Goal: Task Accomplishment & Management: Complete application form

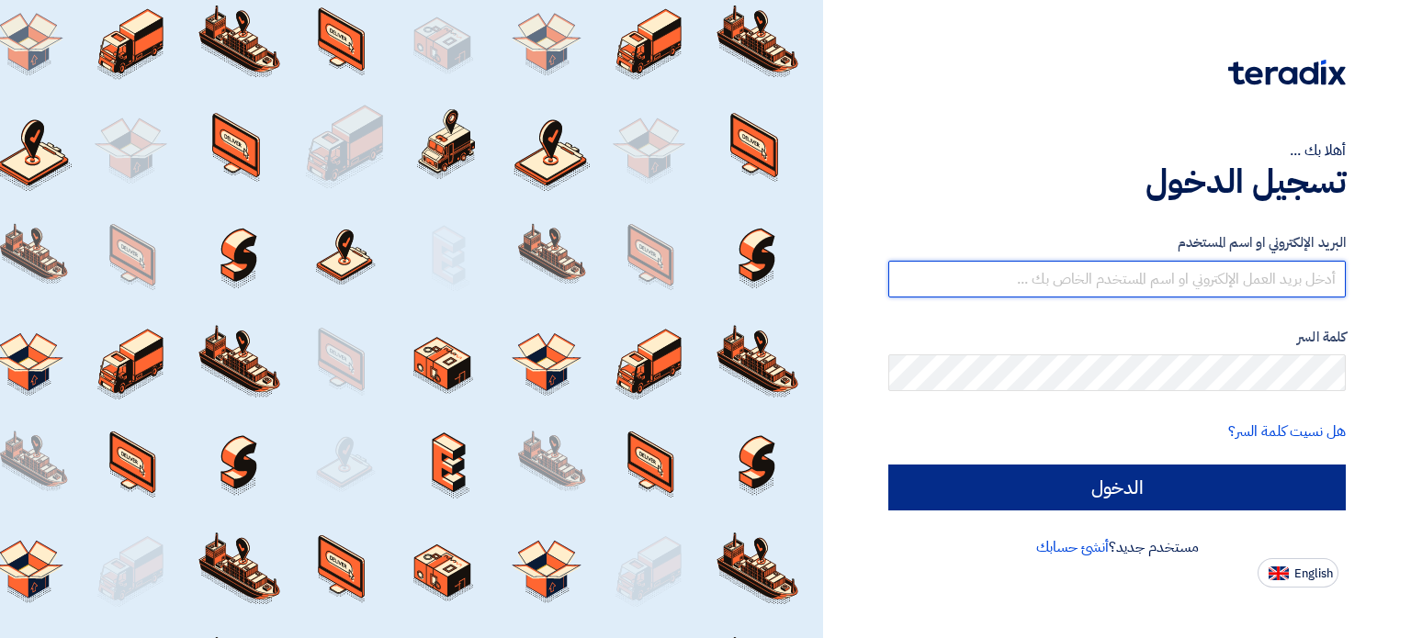
type input "ali@apgarch.com"
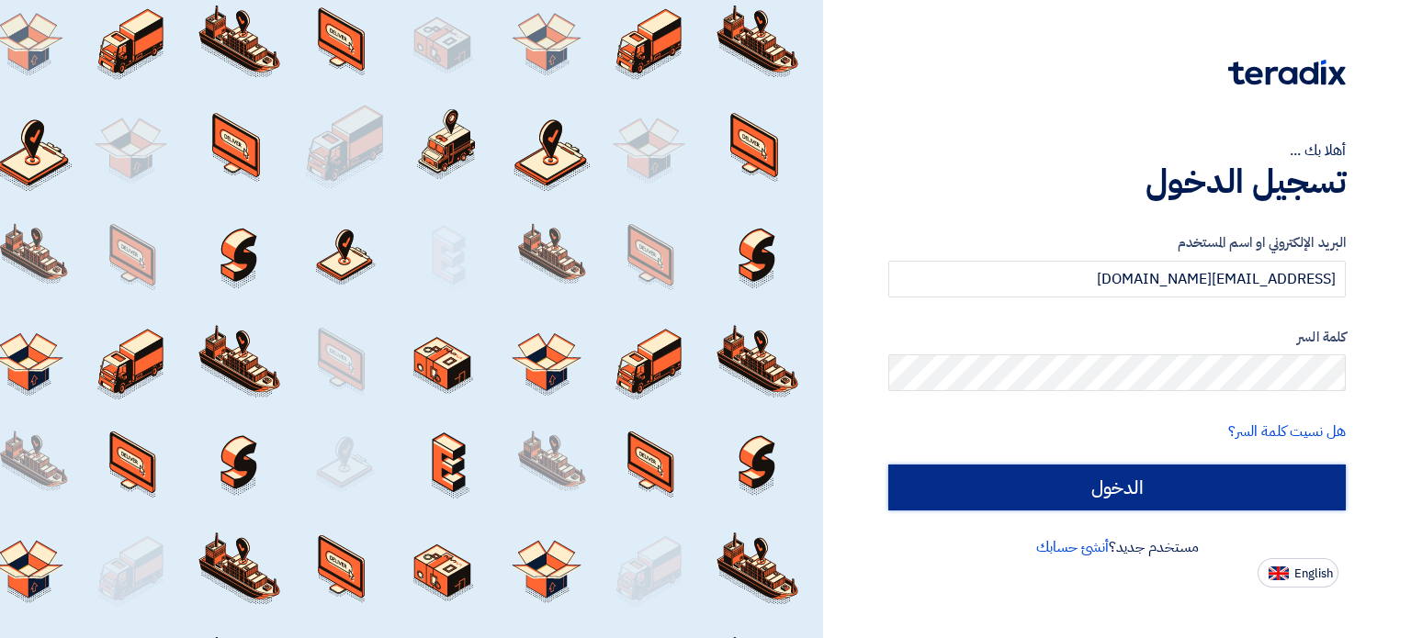
click at [1186, 487] on input "الدخول" at bounding box center [1116, 488] width 457 height 46
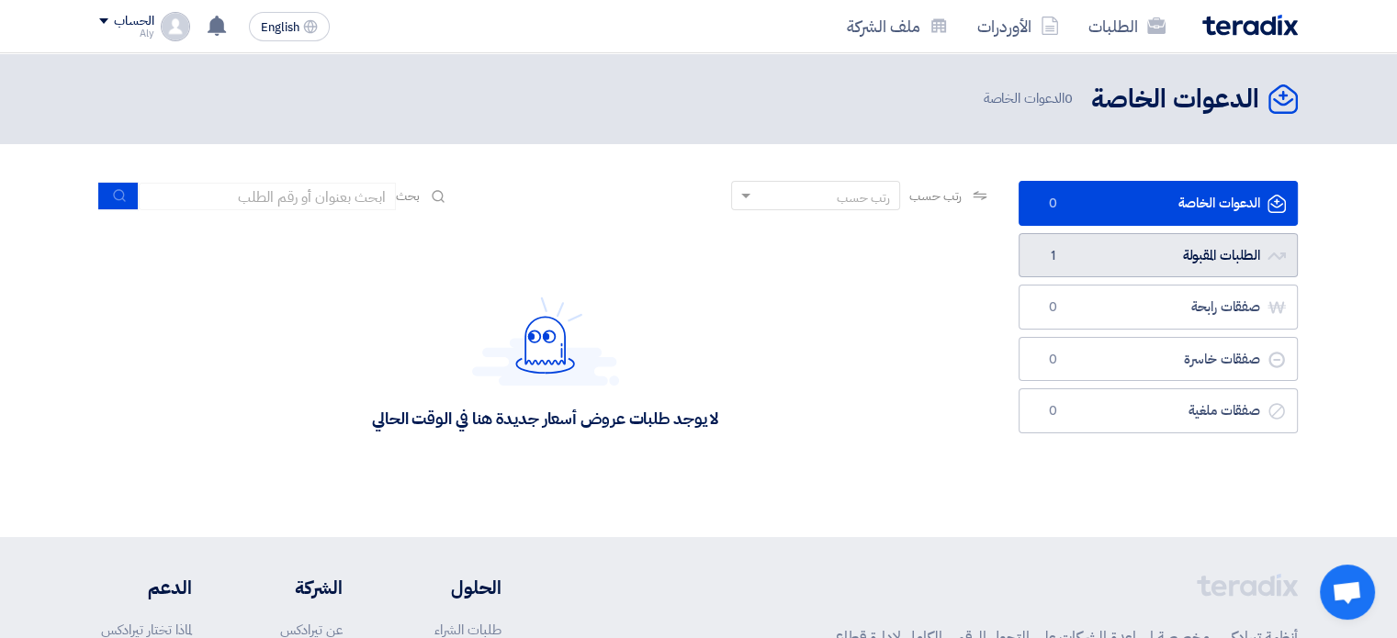
click at [1155, 260] on link "الطلبات المقبولة الطلبات المقبولة 1" at bounding box center [1158, 255] width 279 height 45
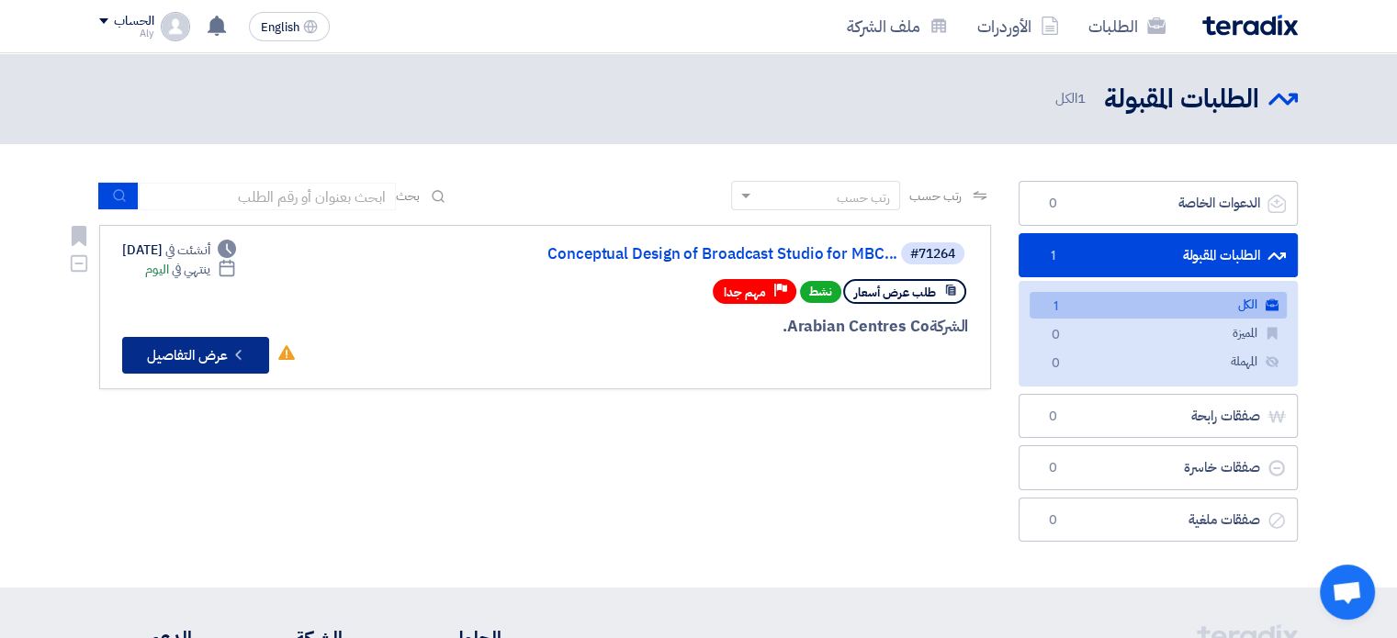
click at [183, 350] on button "Check details عرض التفاصيل" at bounding box center [195, 355] width 147 height 37
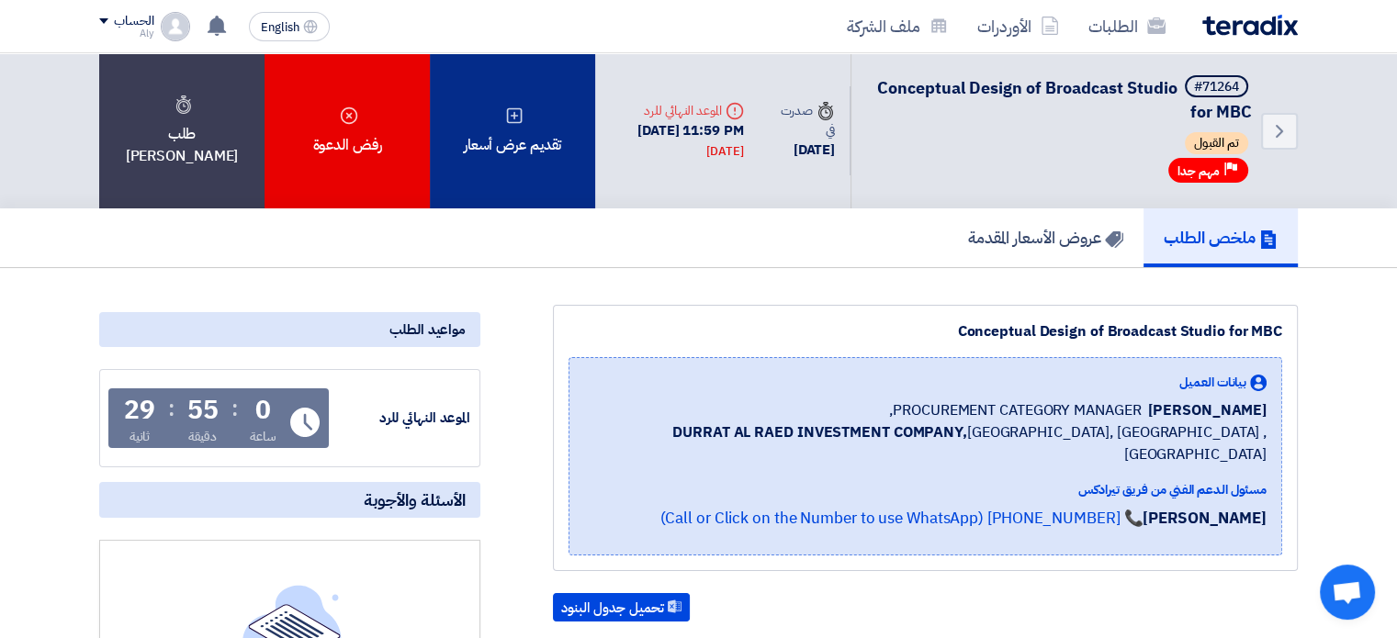
click at [536, 128] on div "تقديم عرض أسعار" at bounding box center [512, 130] width 165 height 155
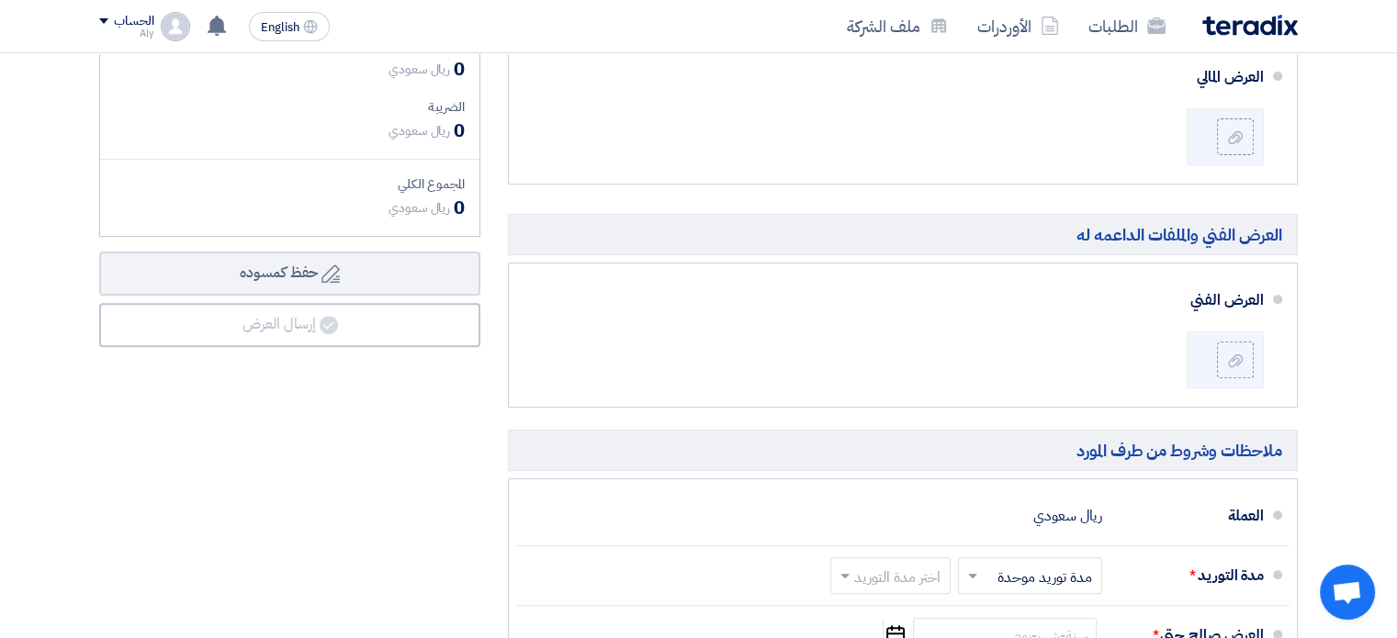
scroll to position [551, 0]
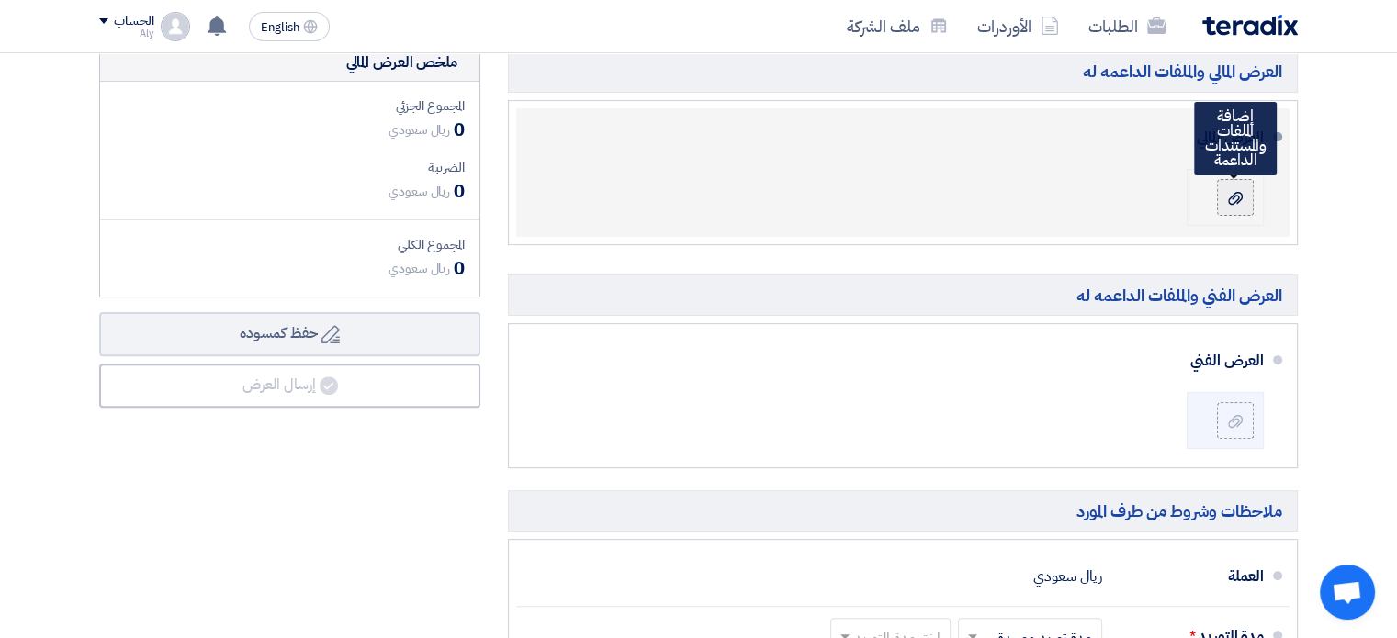
click at [1241, 196] on icon at bounding box center [1235, 198] width 15 height 15
click at [0, 0] on input "file" at bounding box center [0, 0] width 0 height 0
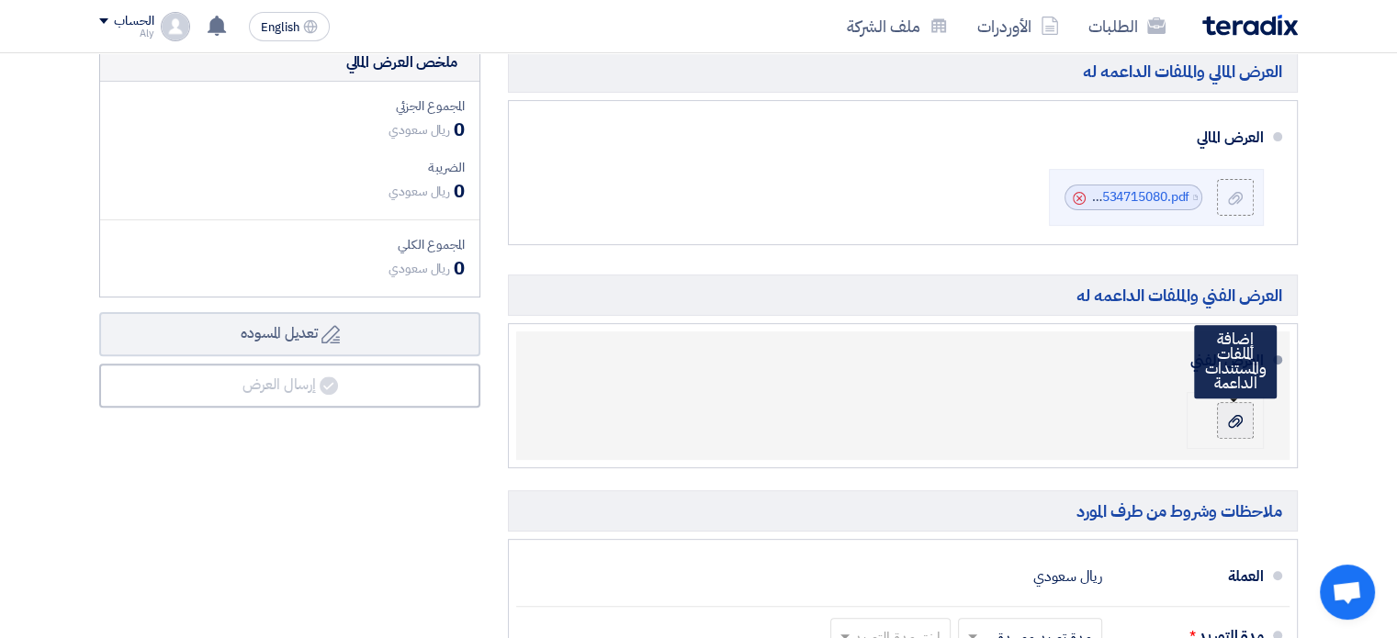
click at [1241, 425] on icon at bounding box center [1235, 421] width 15 height 15
click at [0, 0] on input "file" at bounding box center [0, 0] width 0 height 0
click at [1229, 418] on icon at bounding box center [1235, 421] width 15 height 15
click at [0, 0] on input "file" at bounding box center [0, 0] width 0 height 0
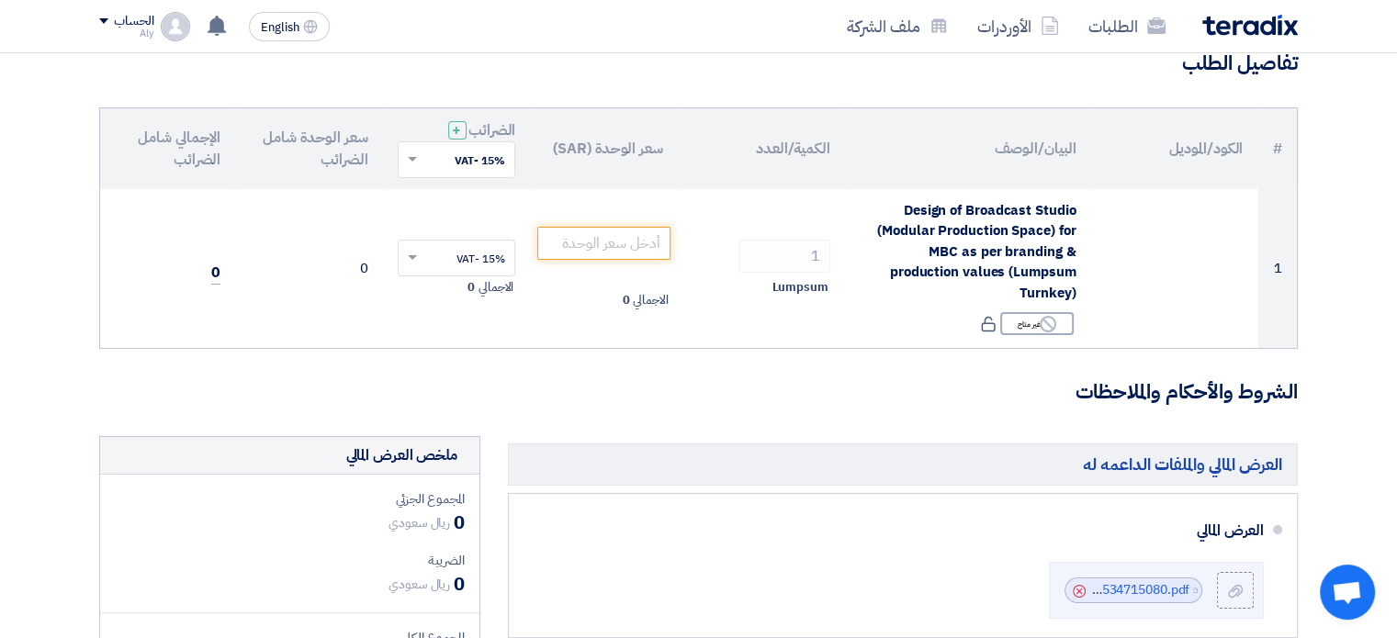
scroll to position [148, 0]
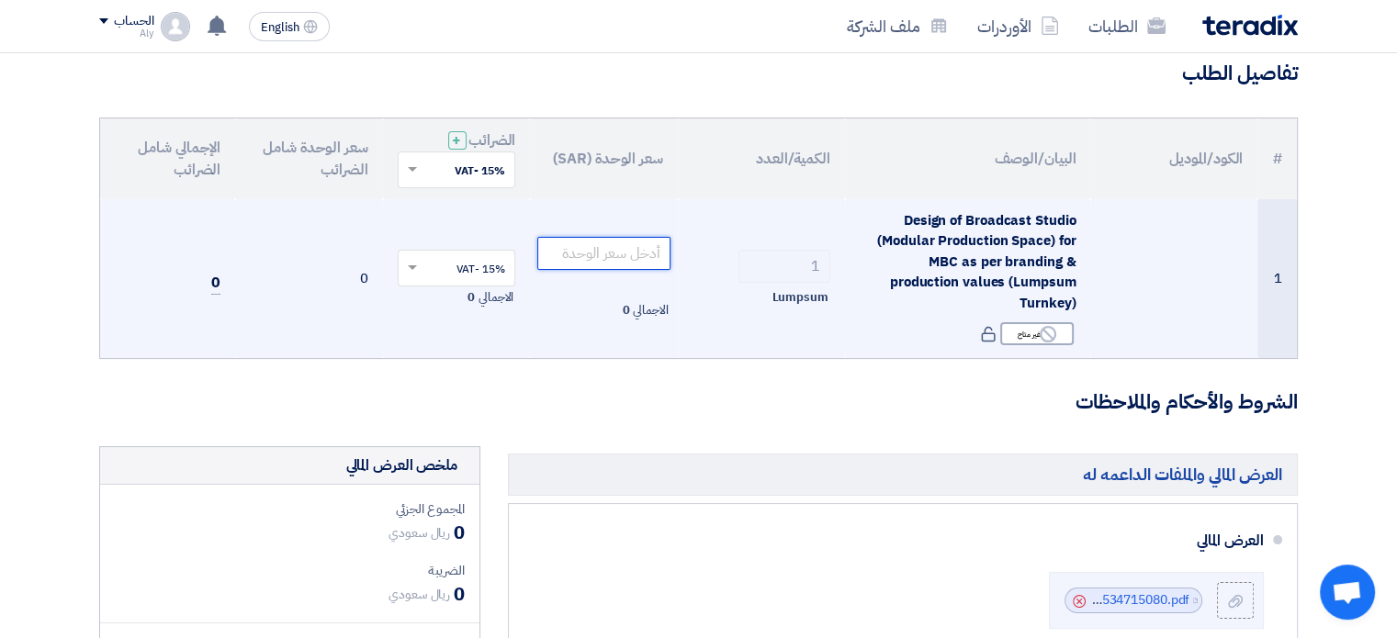
click at [624, 255] on input "number" at bounding box center [603, 253] width 133 height 33
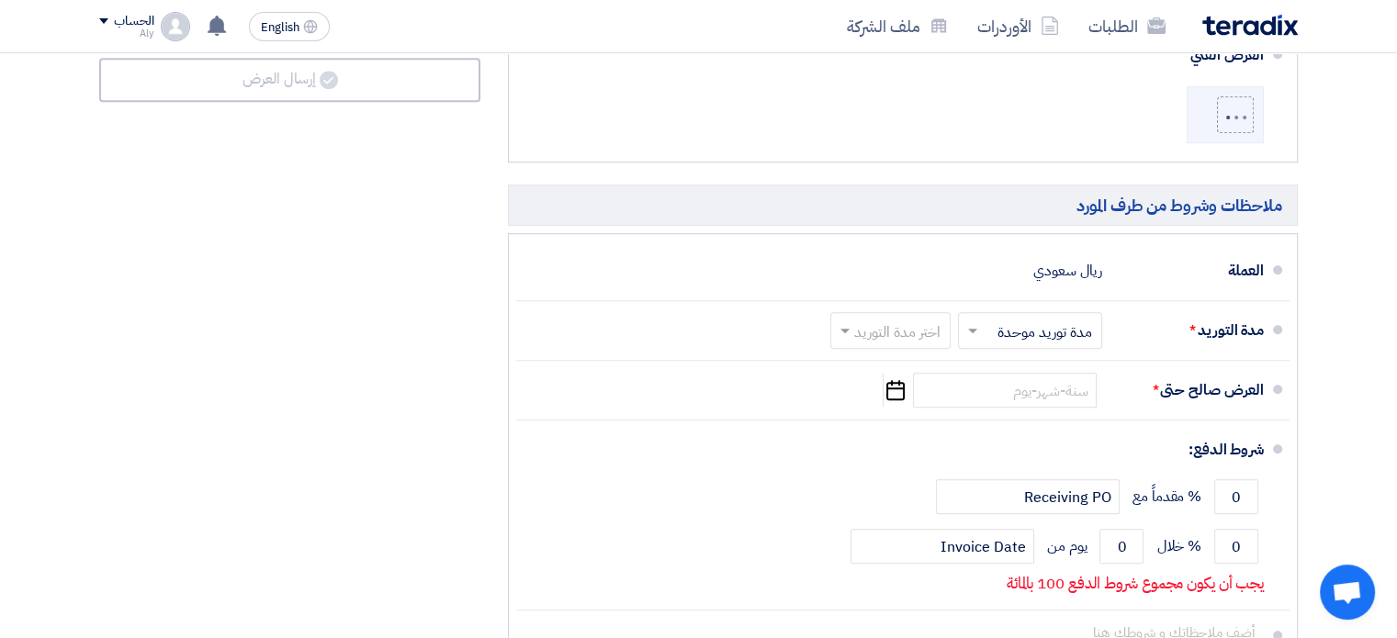
scroll to position [883, 0]
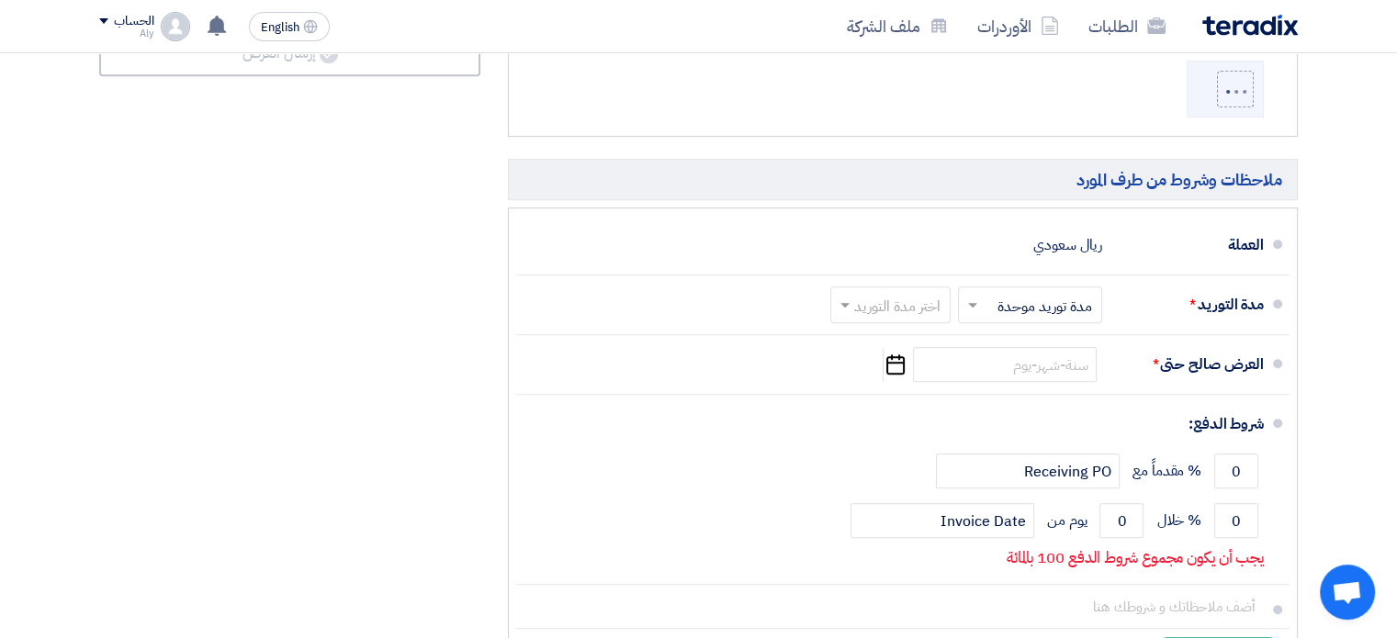
type input "1125000"
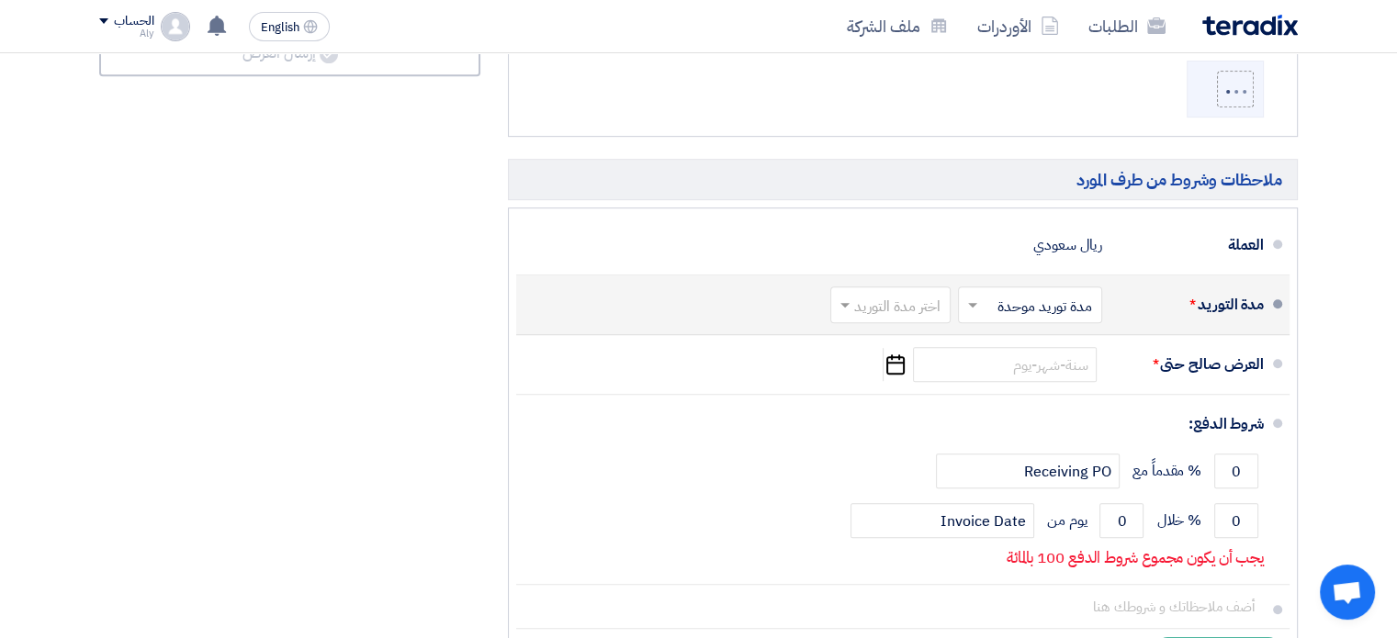
click at [1014, 301] on input "text" at bounding box center [1026, 307] width 135 height 27
click at [866, 311] on input "text" at bounding box center [886, 307] width 111 height 27
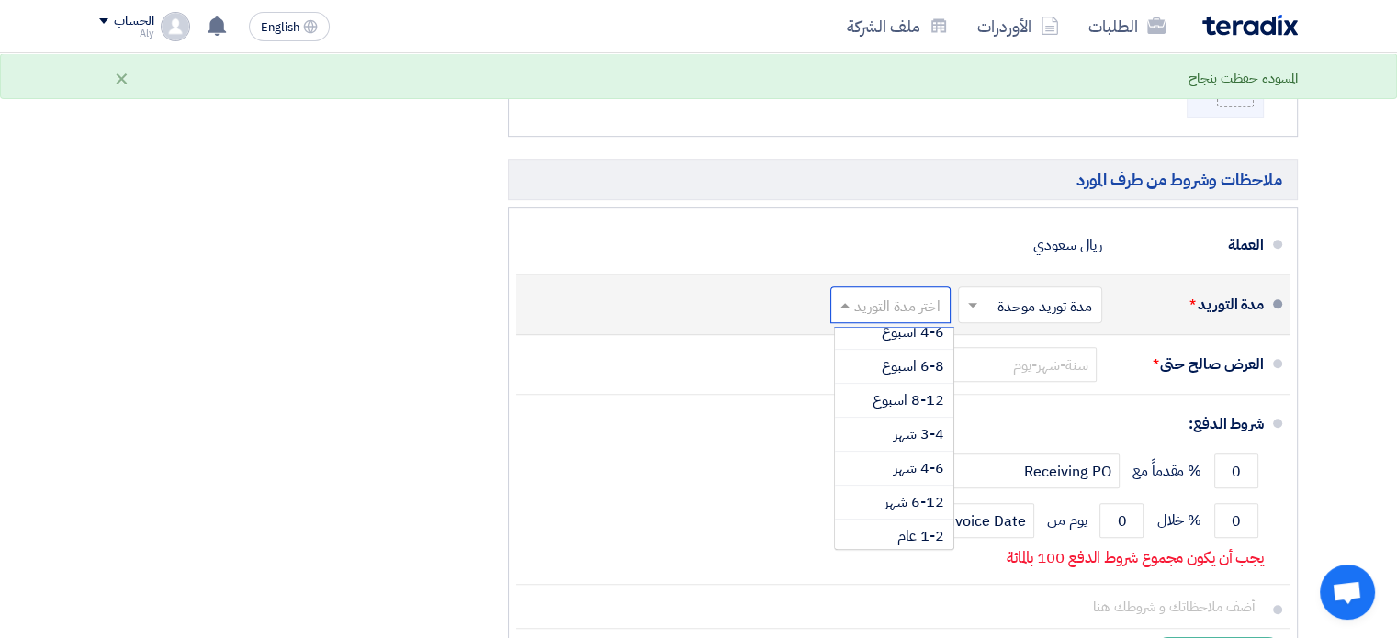
scroll to position [151, 0]
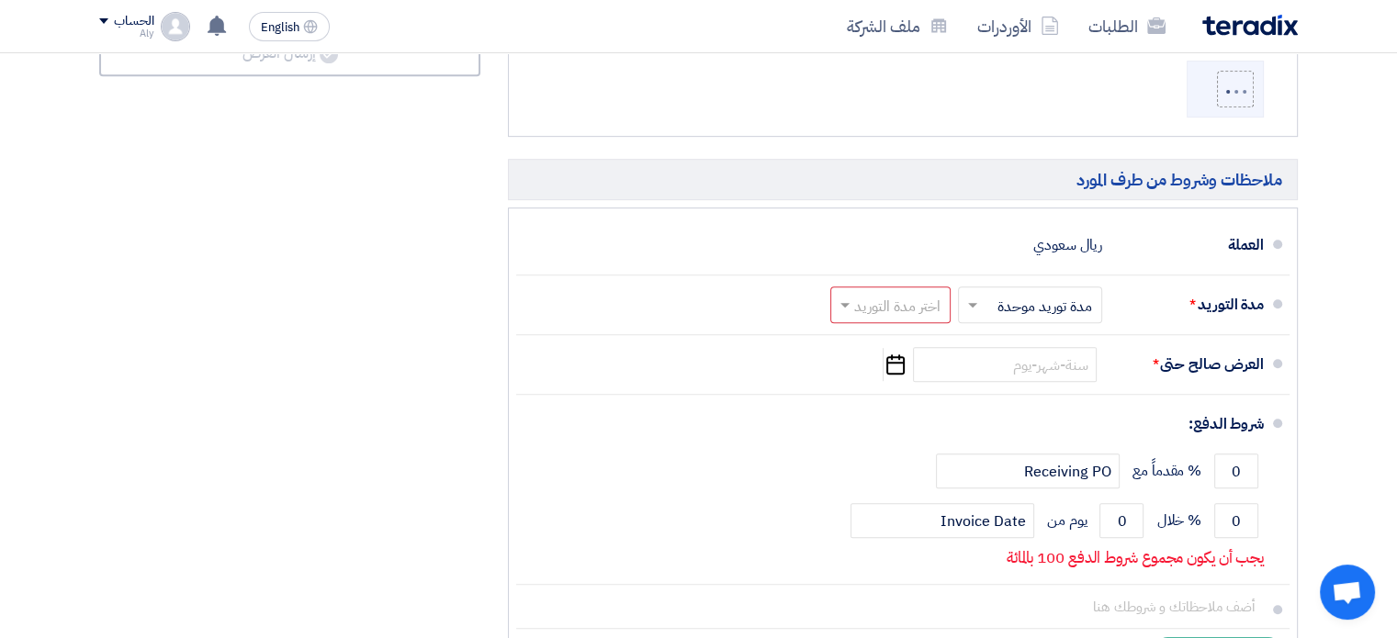
click at [1346, 253] on section "تفاصيل الطلب # الكود/الموديل البيان/الوصف الكمية/العدد سعر الوحدة (SAR) الضرائب…" at bounding box center [698, 18] width 1397 height 1461
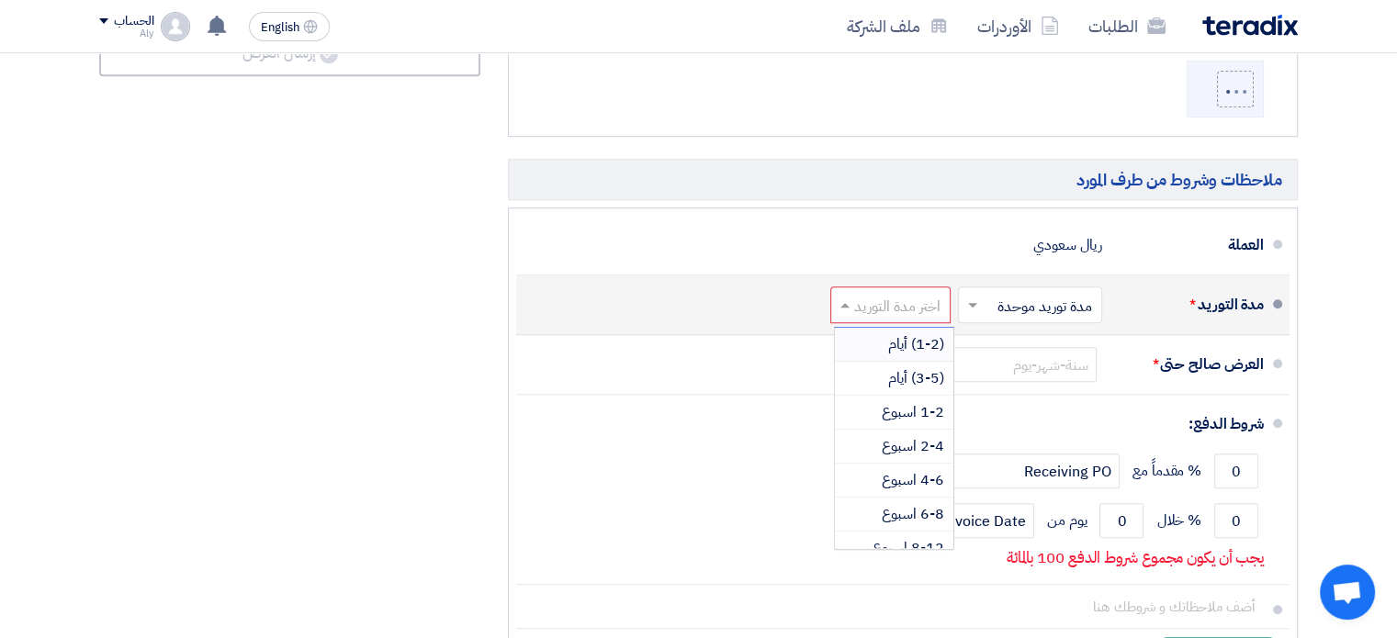
click at [868, 310] on input "text" at bounding box center [886, 307] width 111 height 27
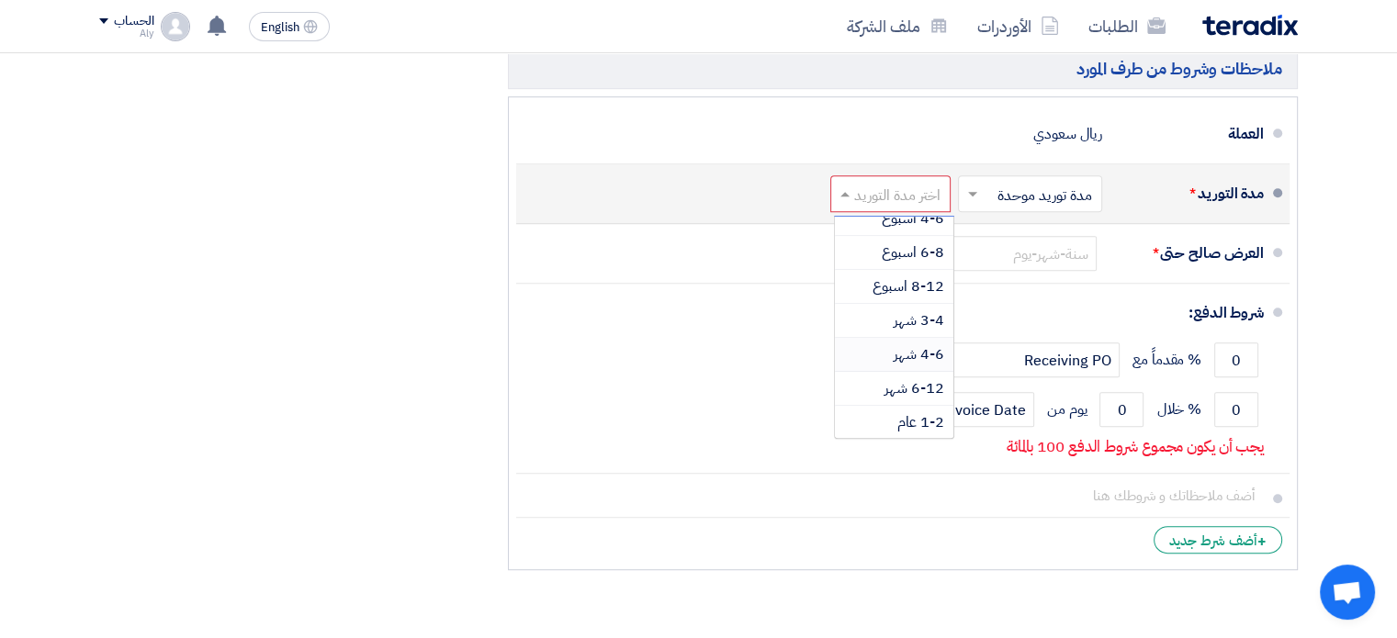
scroll to position [1066, 0]
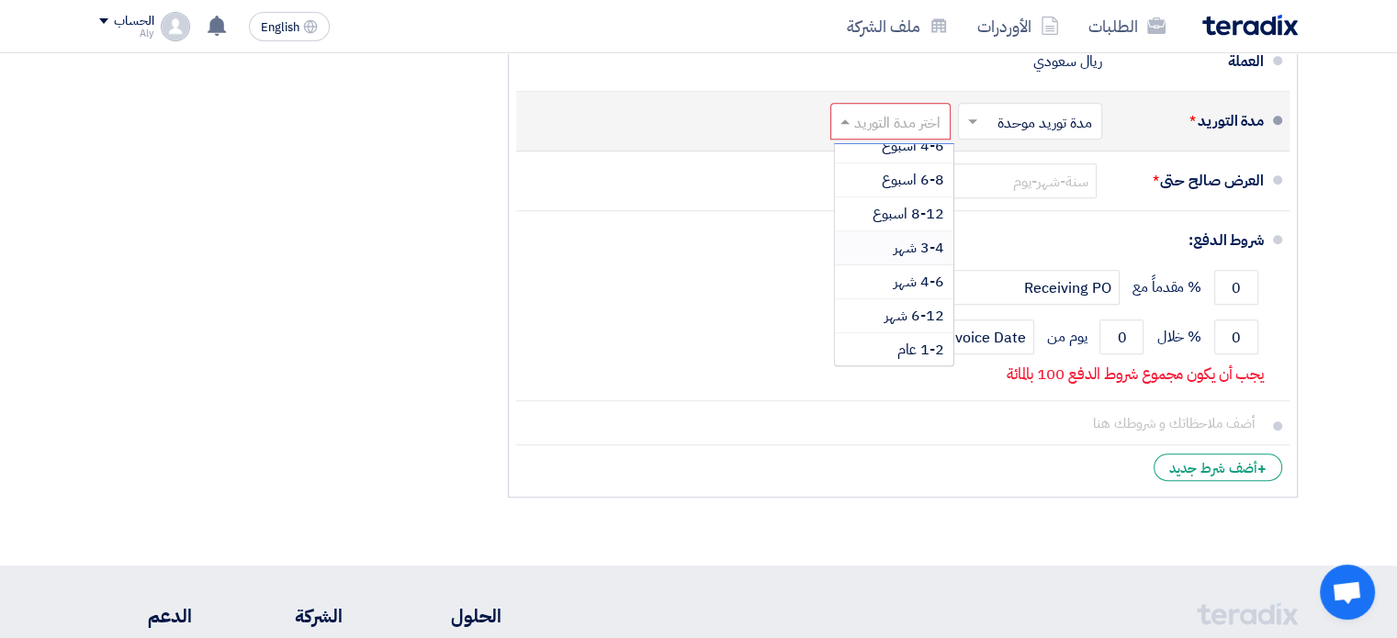
click at [916, 244] on span "3-4 شهر" at bounding box center [919, 248] width 51 height 22
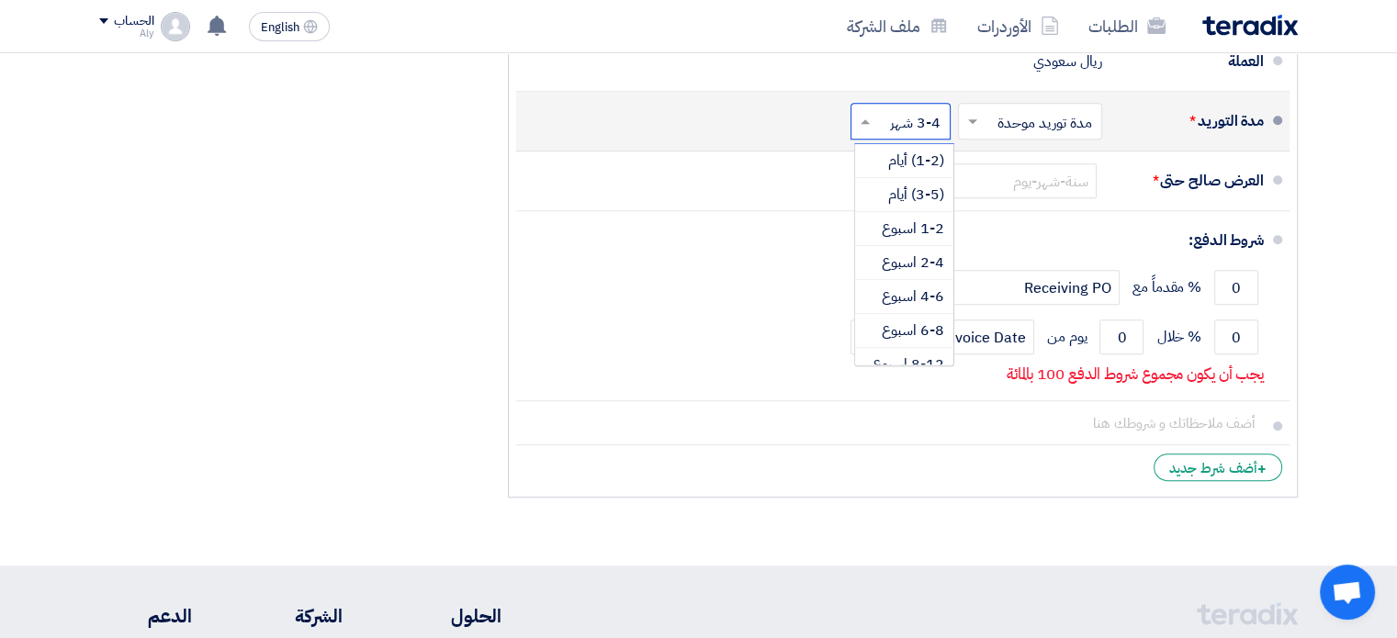
click at [874, 118] on span at bounding box center [862, 121] width 23 height 18
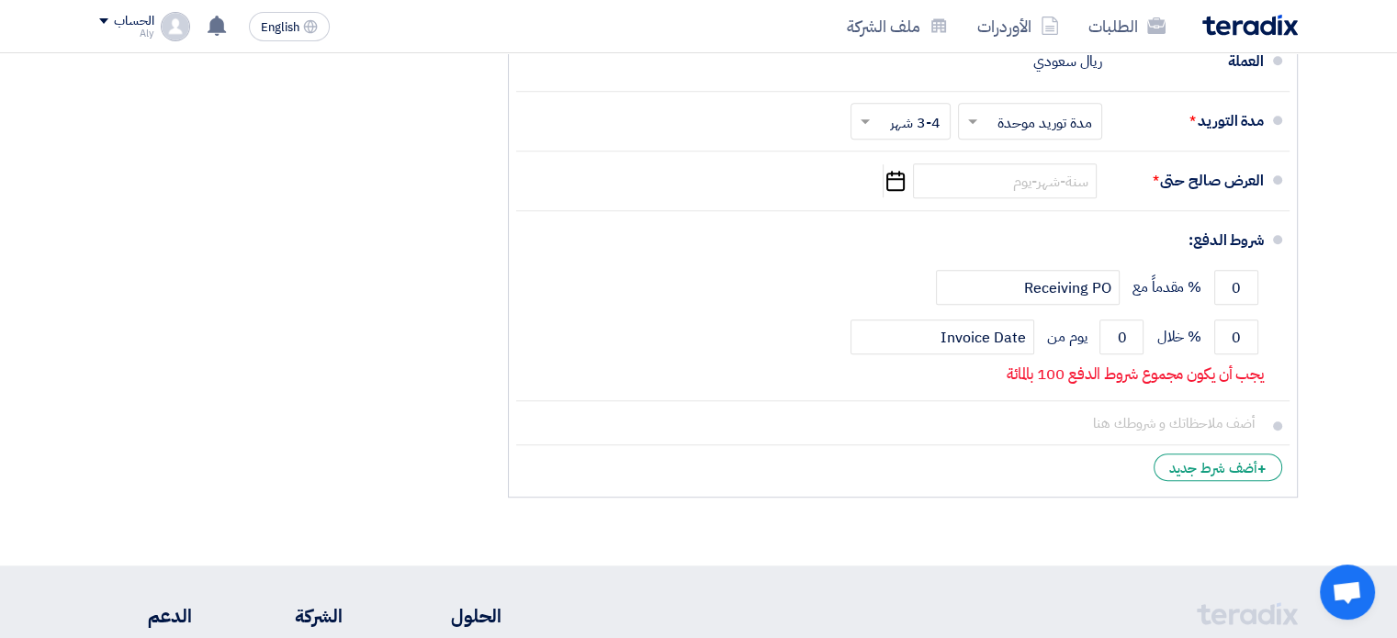
click at [400, 304] on div "ملخص العرض المالي المجموع الجزئي ريال سعودي 1,125,000 الضريبة ريال سعودي" at bounding box center [289, 17] width 409 height 979
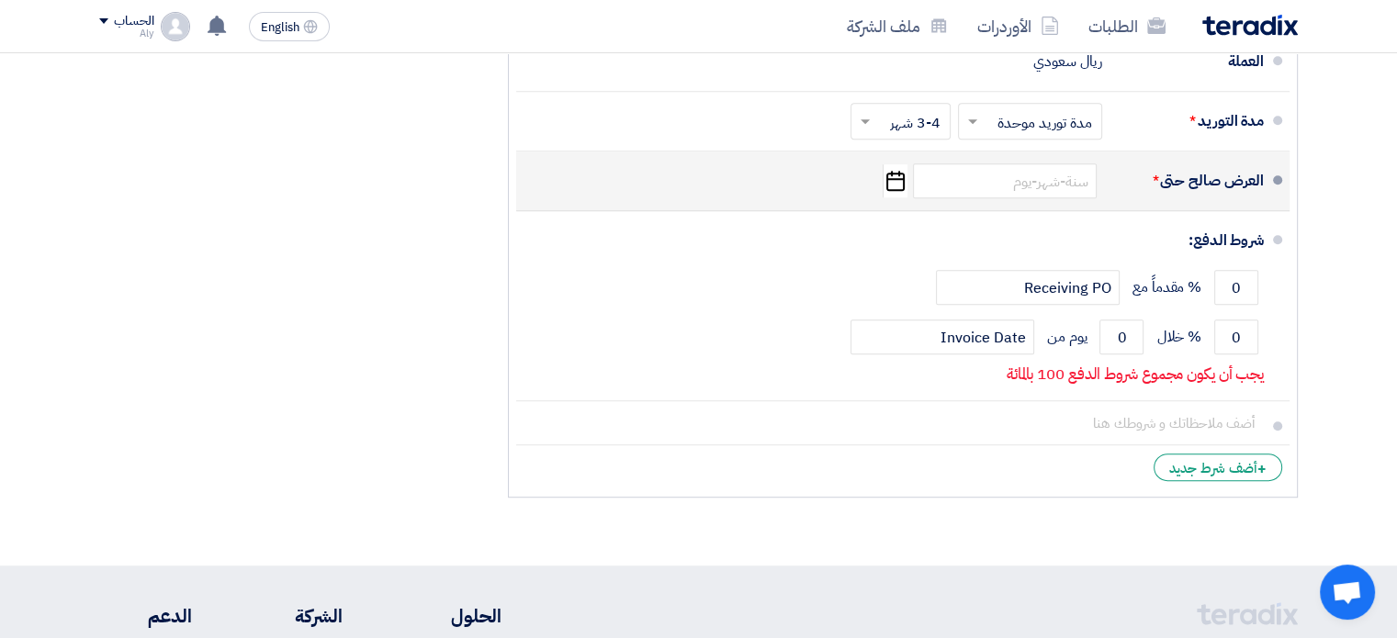
click at [897, 182] on icon "Pick a date" at bounding box center [895, 180] width 25 height 33
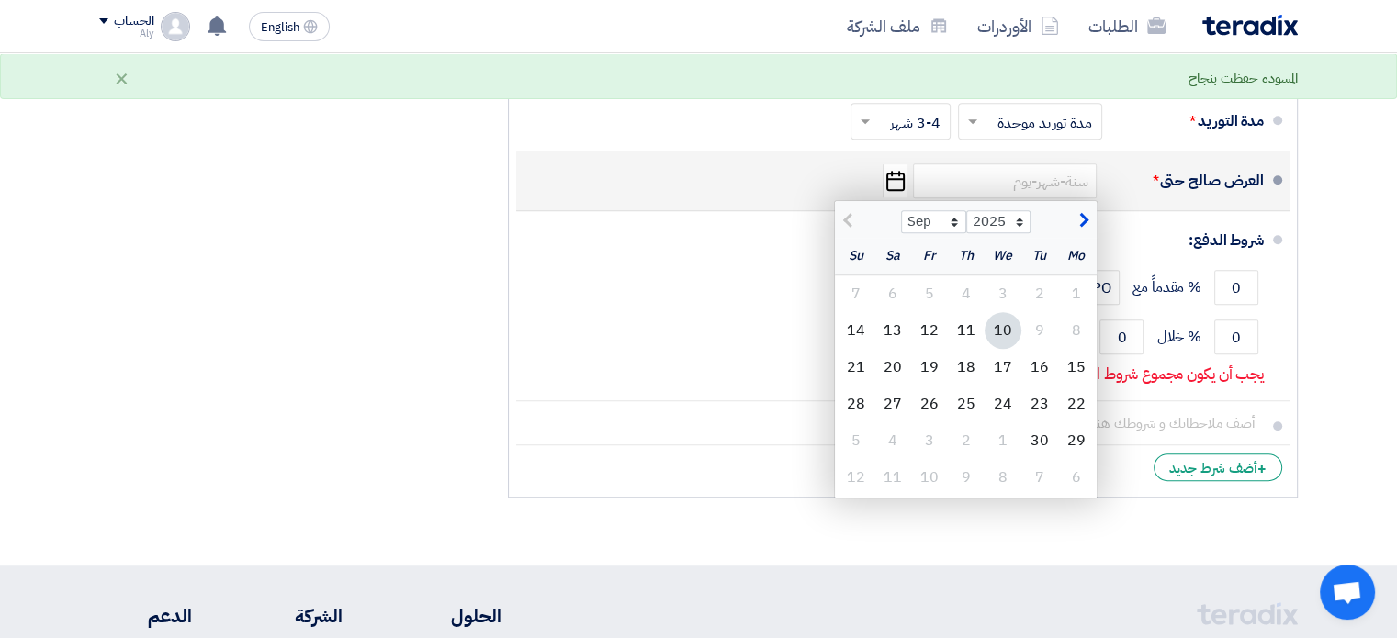
click at [1082, 220] on span "button" at bounding box center [1082, 221] width 10 height 20
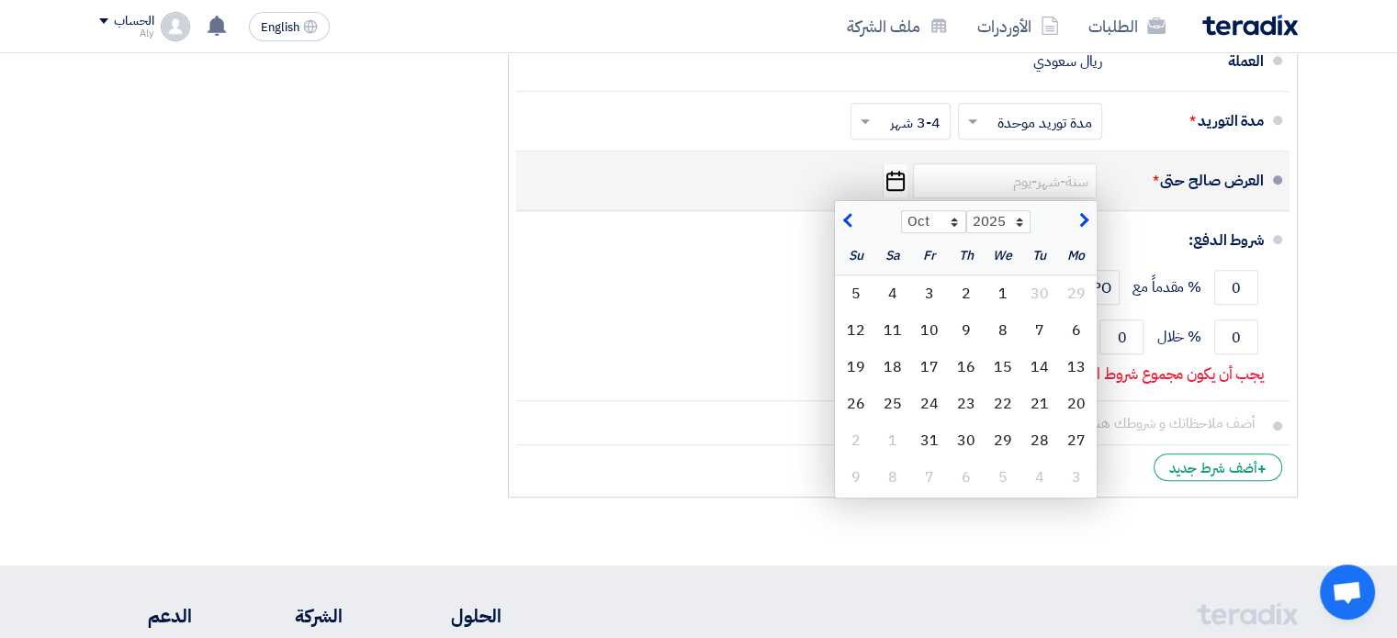
click at [1086, 220] on span "button" at bounding box center [1082, 221] width 10 height 20
select select "11"
click at [857, 327] on div "9" at bounding box center [856, 330] width 37 height 37
type input "[DATE]"
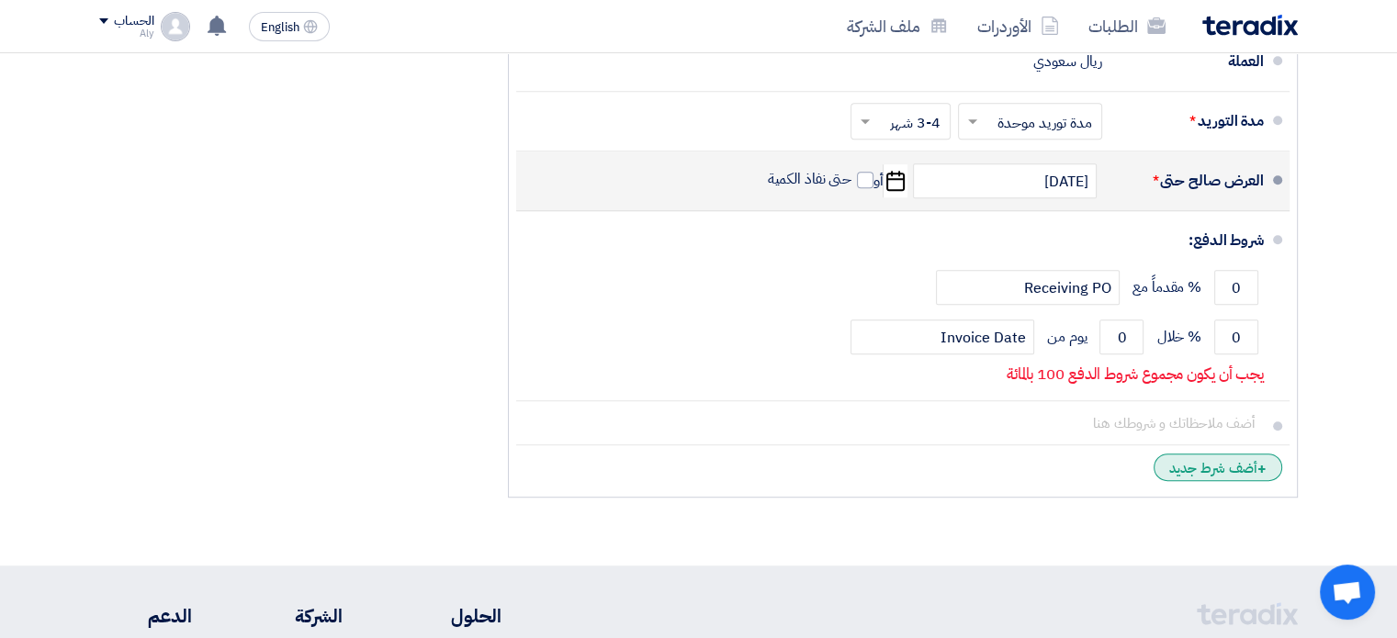
click at [1246, 464] on div "+ أضف شرط جديد" at bounding box center [1218, 468] width 129 height 28
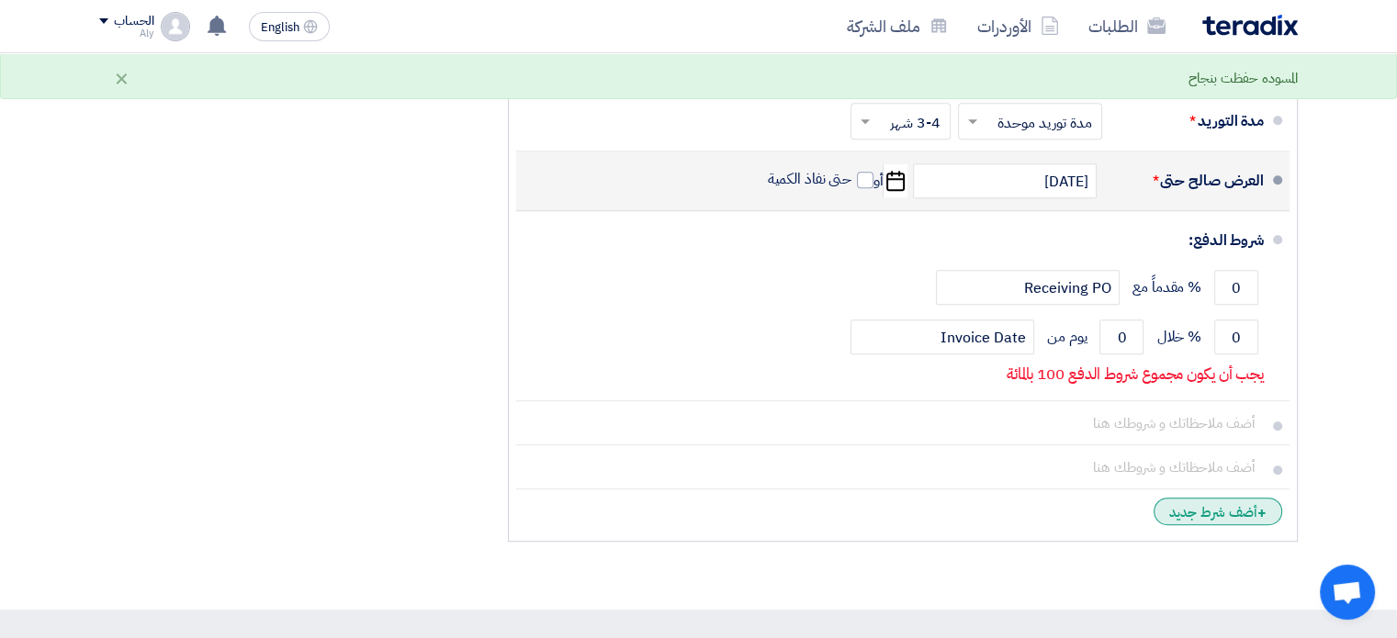
click at [1246, 509] on div "+ أضف شرط جديد" at bounding box center [1218, 512] width 129 height 28
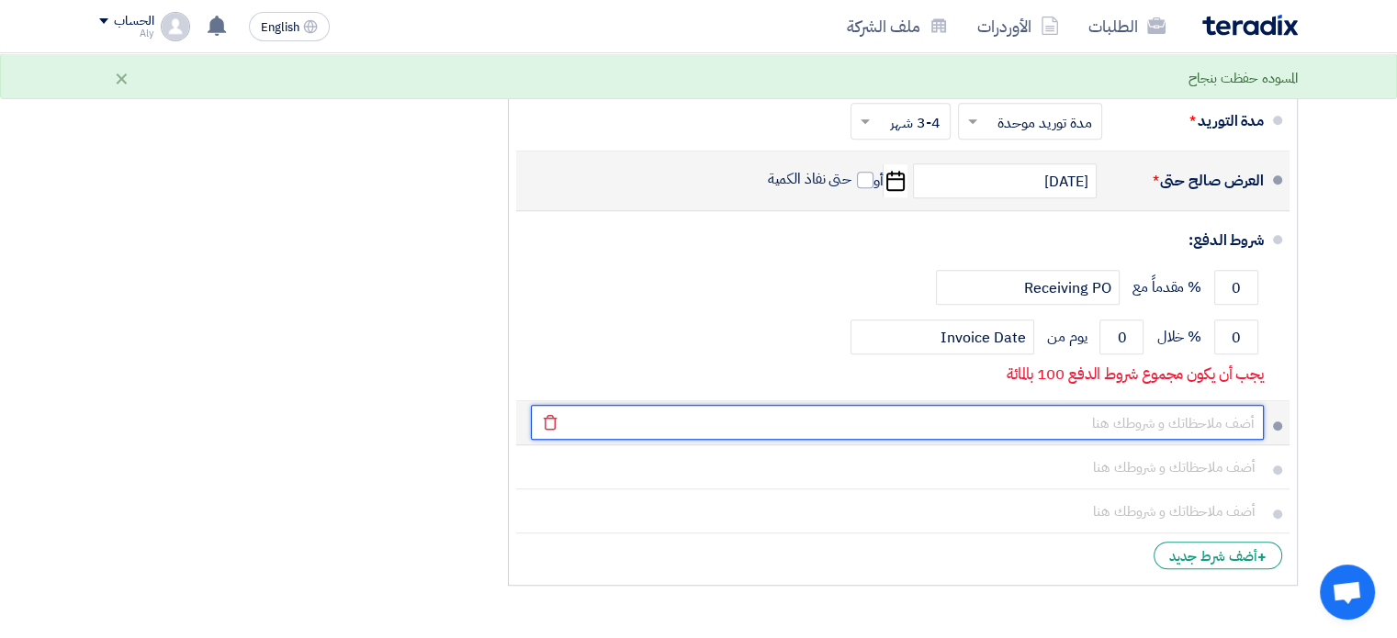
click at [1247, 422] on input "text" at bounding box center [897, 422] width 733 height 35
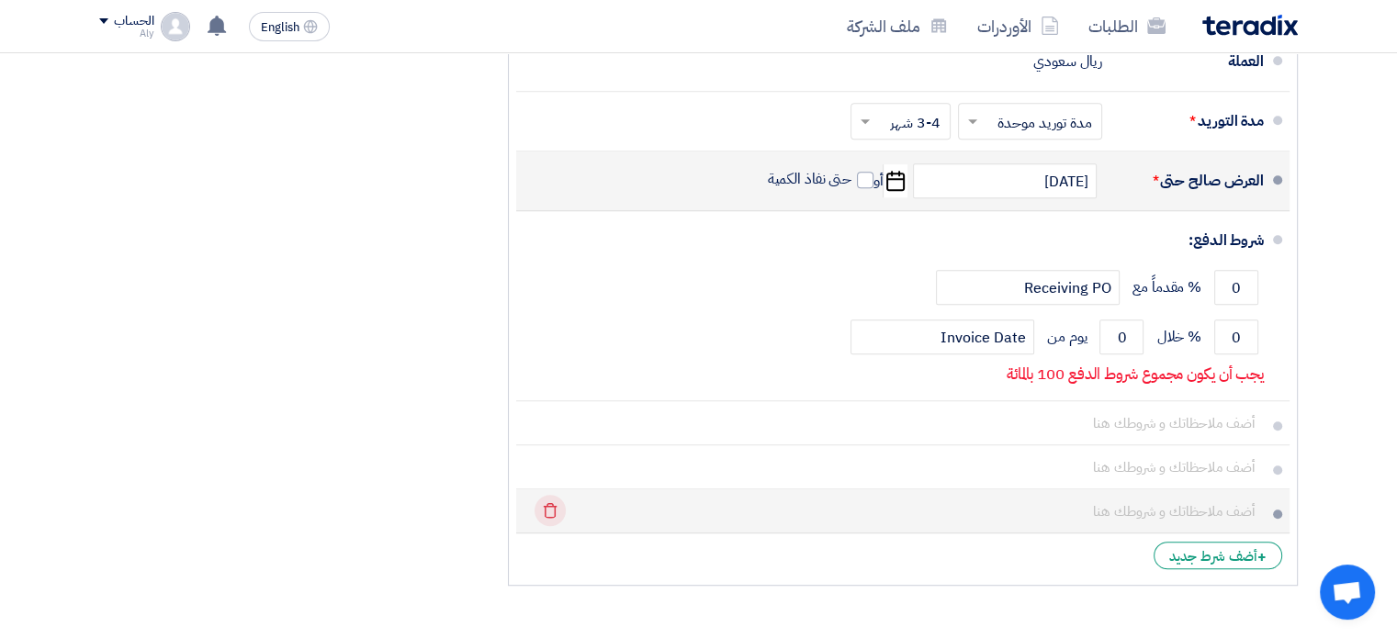
click at [547, 511] on icon "Delete" at bounding box center [550, 510] width 31 height 31
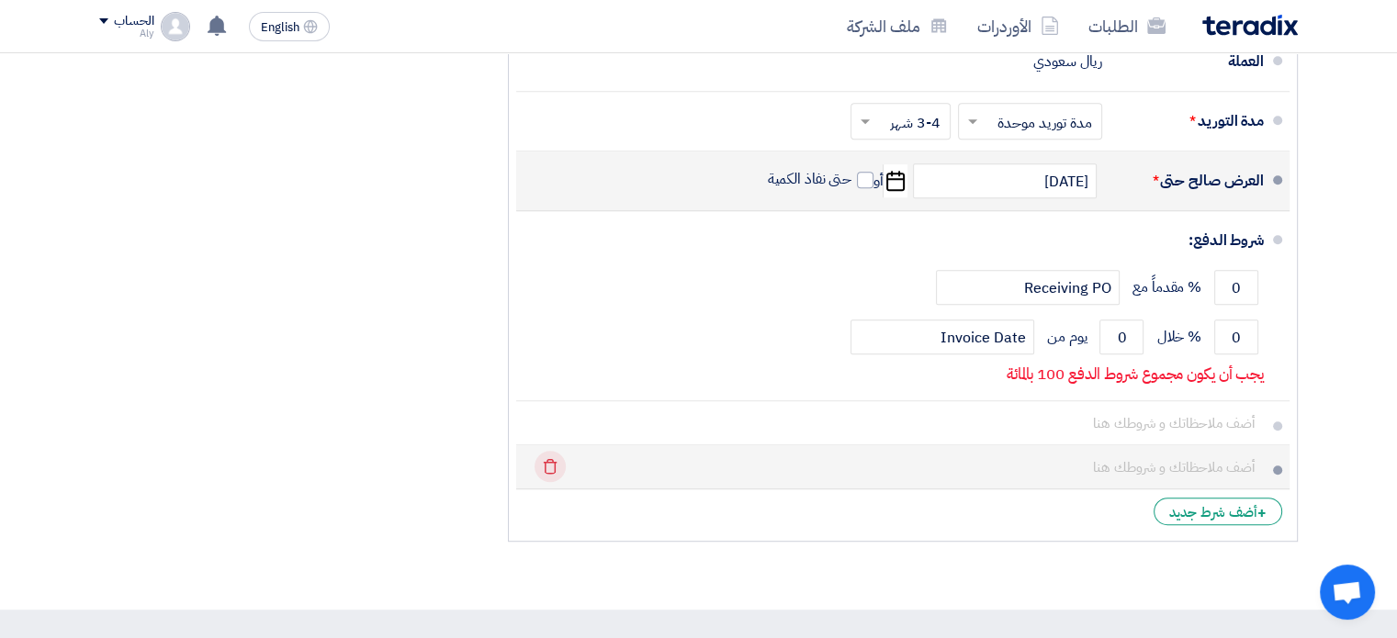
click at [547, 469] on use at bounding box center [551, 467] width 14 height 16
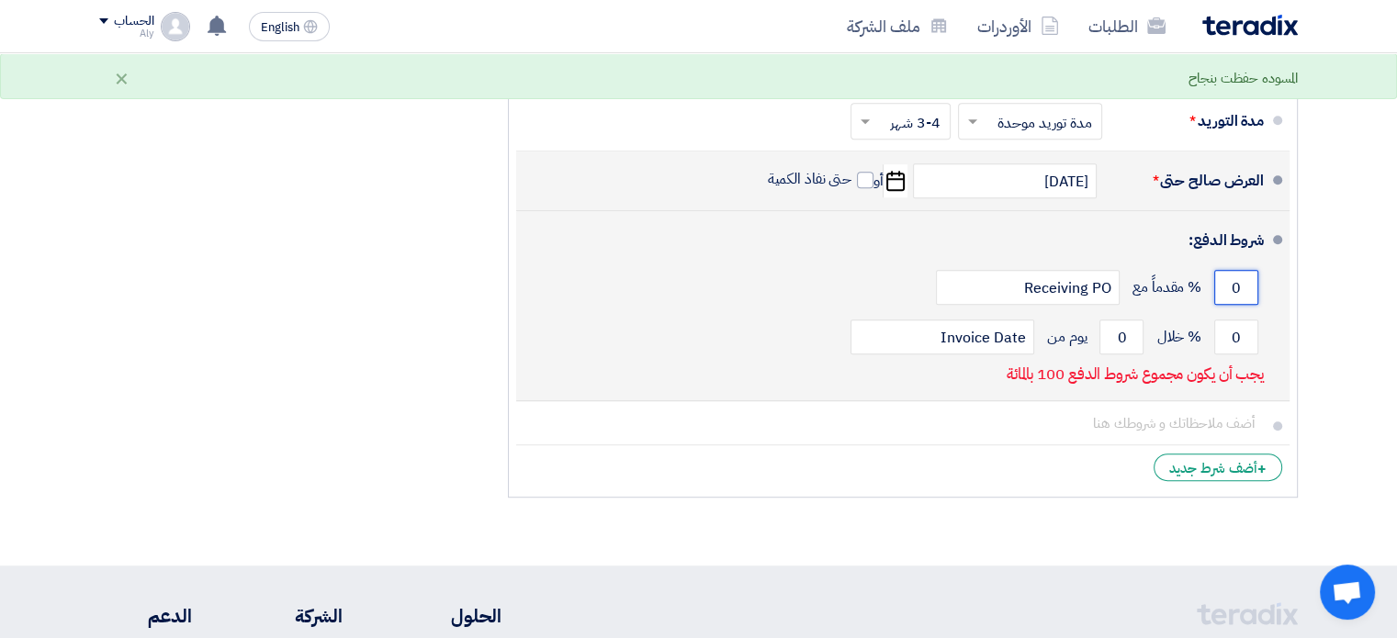
drag, startPoint x: 1248, startPoint y: 283, endPoint x: 1214, endPoint y: 286, distance: 34.1
click at [1214, 286] on input "0" at bounding box center [1236, 287] width 44 height 35
type input "25"
drag, startPoint x: 1010, startPoint y: 284, endPoint x: 1107, endPoint y: 276, distance: 96.7
click at [1107, 276] on input "Receiving PO" at bounding box center [1028, 287] width 184 height 35
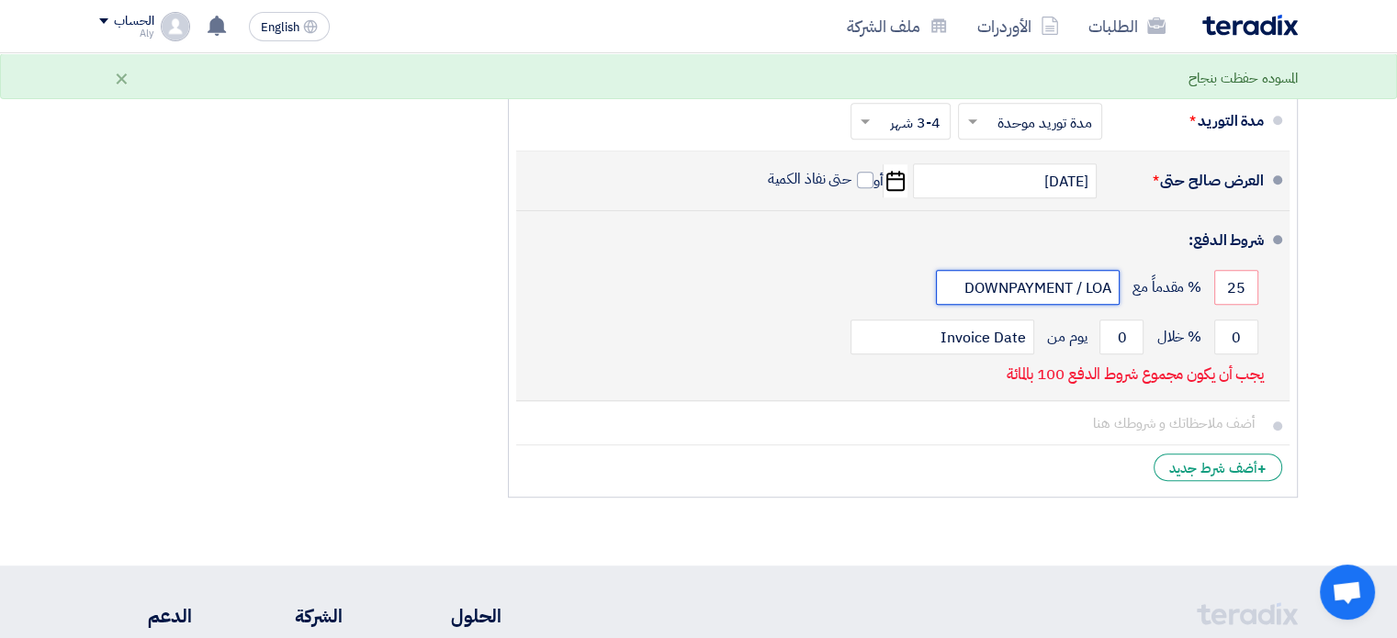
click at [1006, 281] on input "DOWNPAYMENT / LOA" at bounding box center [1028, 287] width 184 height 35
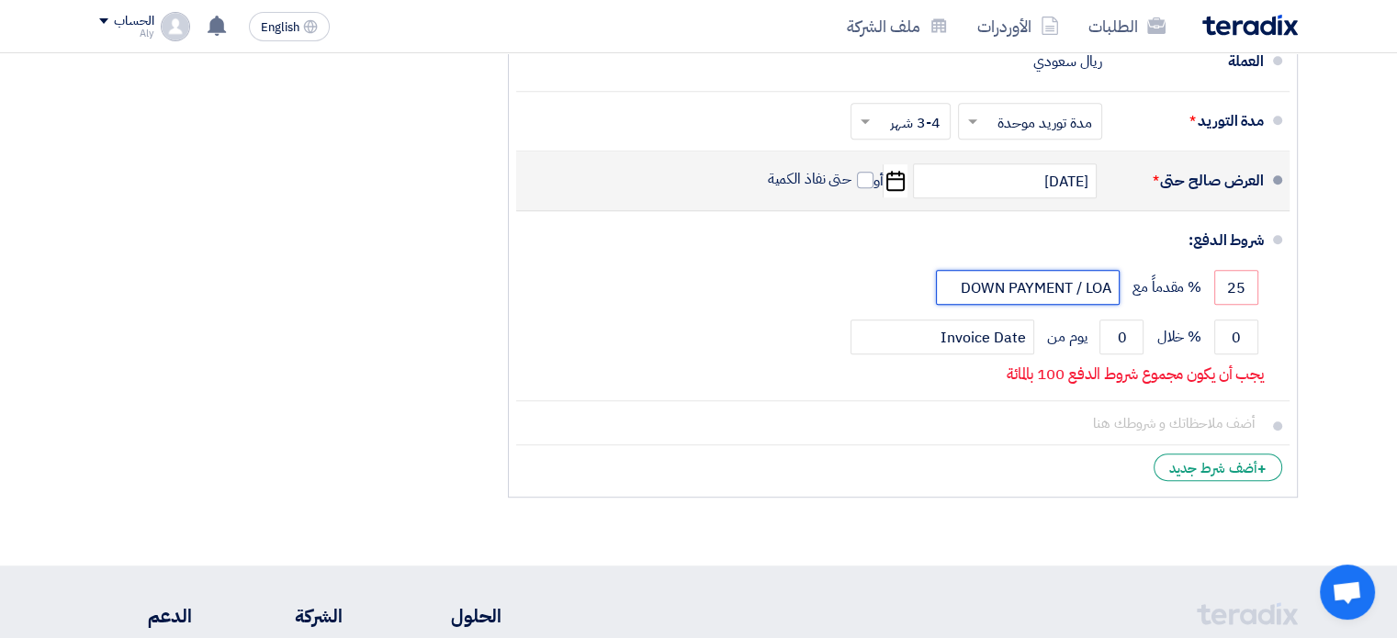
type input "DOWN PAYMENT / LOA"
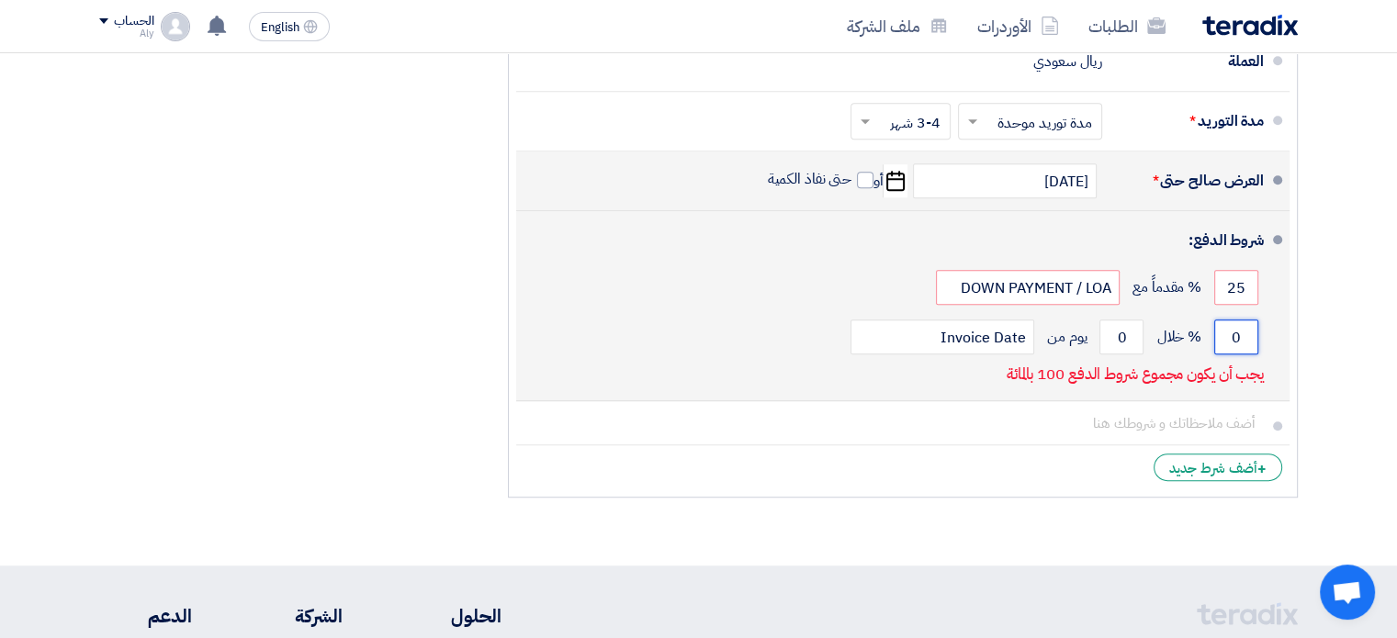
drag, startPoint x: 1246, startPoint y: 331, endPoint x: 1206, endPoint y: 330, distance: 39.5
click at [1206, 330] on div "0 % خلال 0 يوم من Invoice Date" at bounding box center [897, 337] width 733 height 50
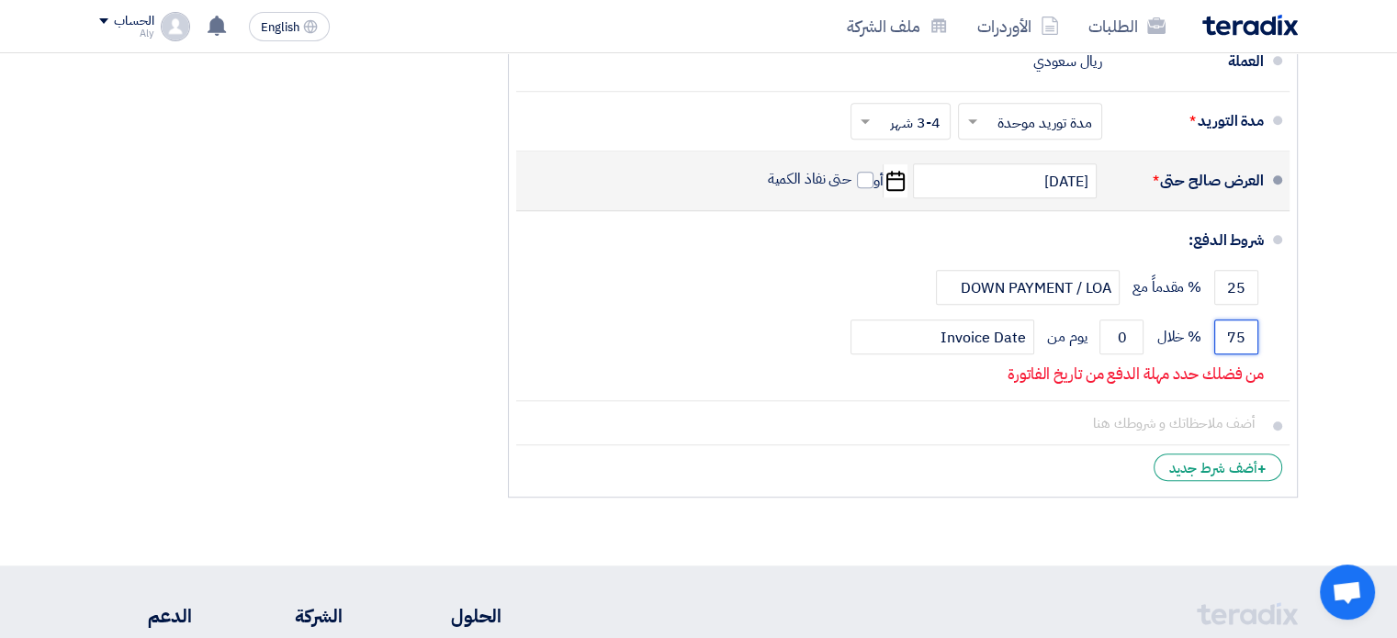
type input "75"
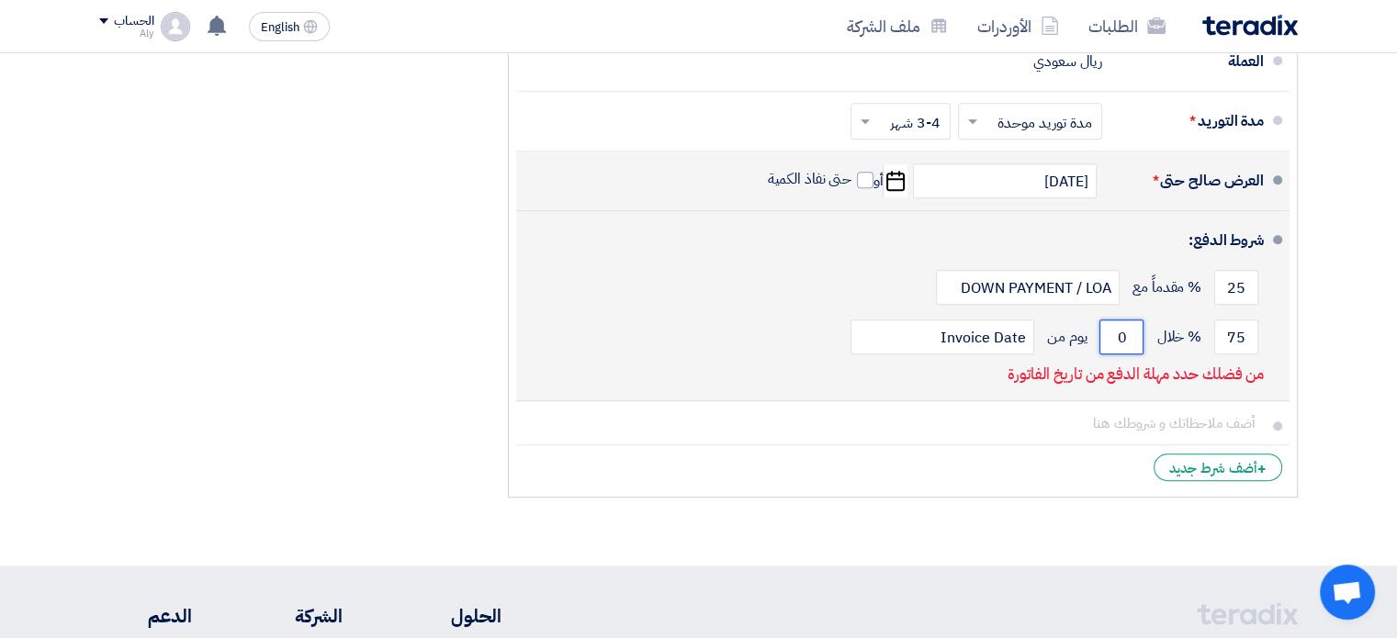
drag, startPoint x: 1128, startPoint y: 334, endPoint x: 1105, endPoint y: 334, distance: 23.0
click at [1105, 334] on input "0" at bounding box center [1121, 337] width 44 height 35
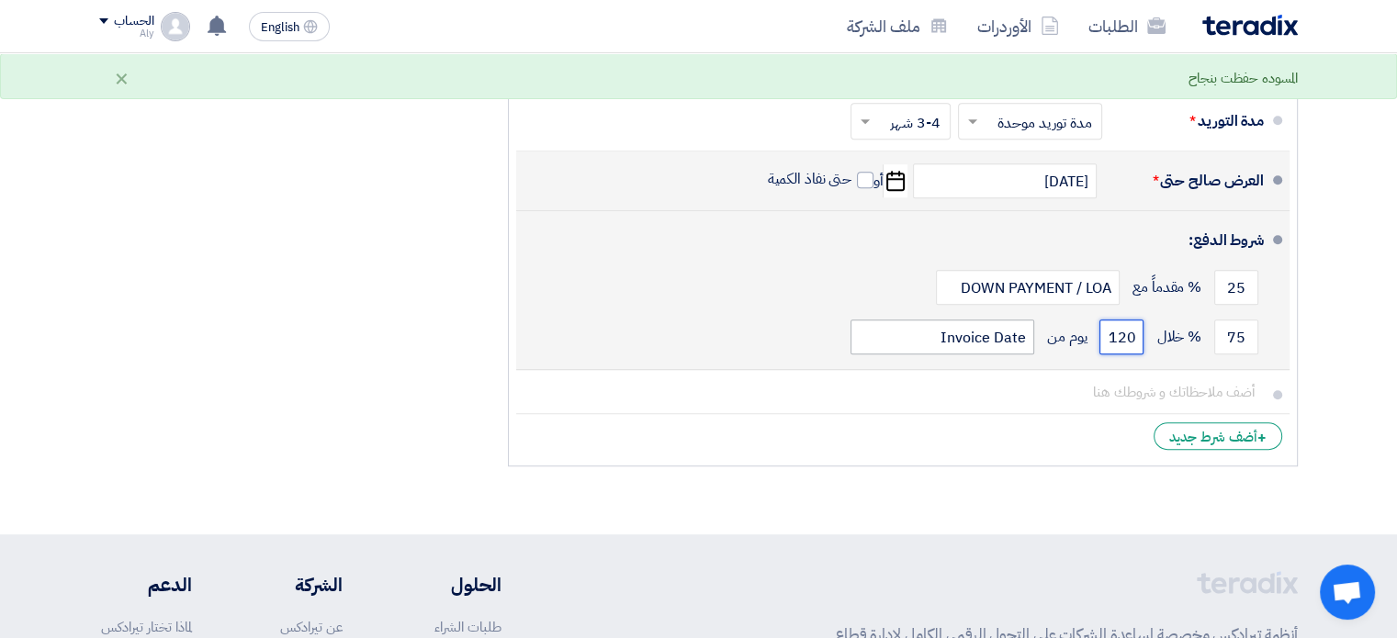
type input "120"
drag, startPoint x: 1023, startPoint y: 331, endPoint x: 928, endPoint y: 332, distance: 95.5
click at [928, 332] on input "Invoice Date" at bounding box center [943, 337] width 184 height 35
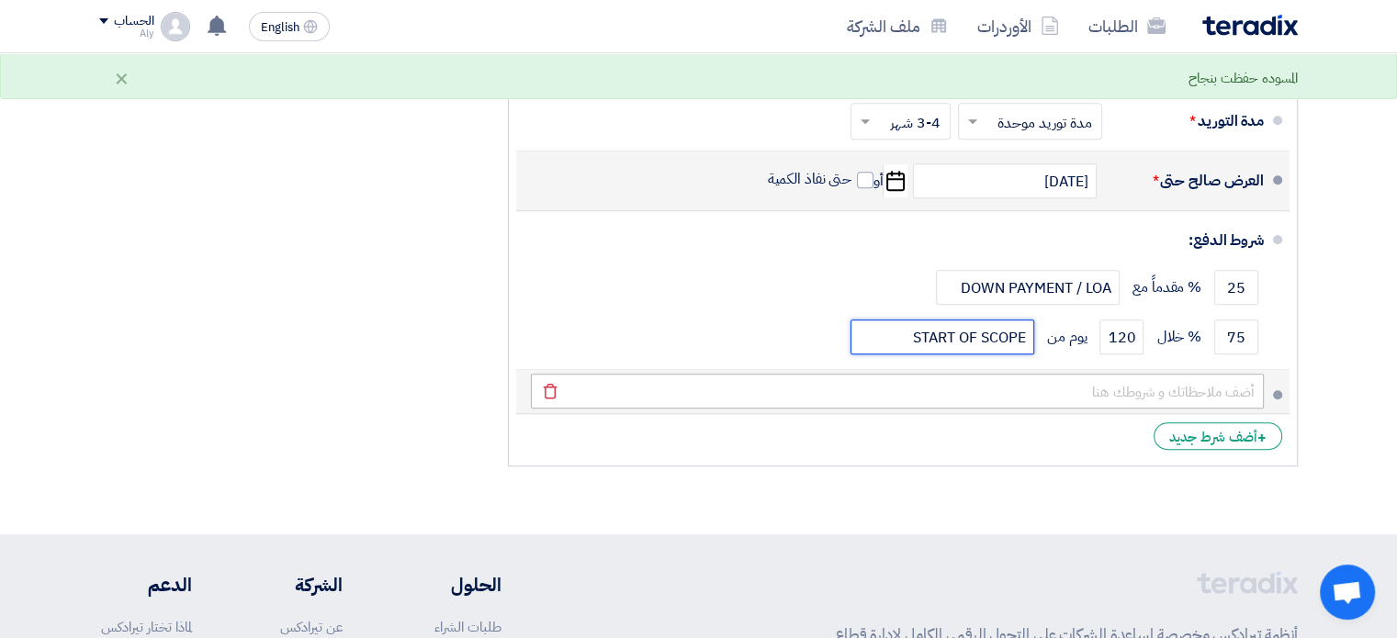
type input "START OF SCOPE"
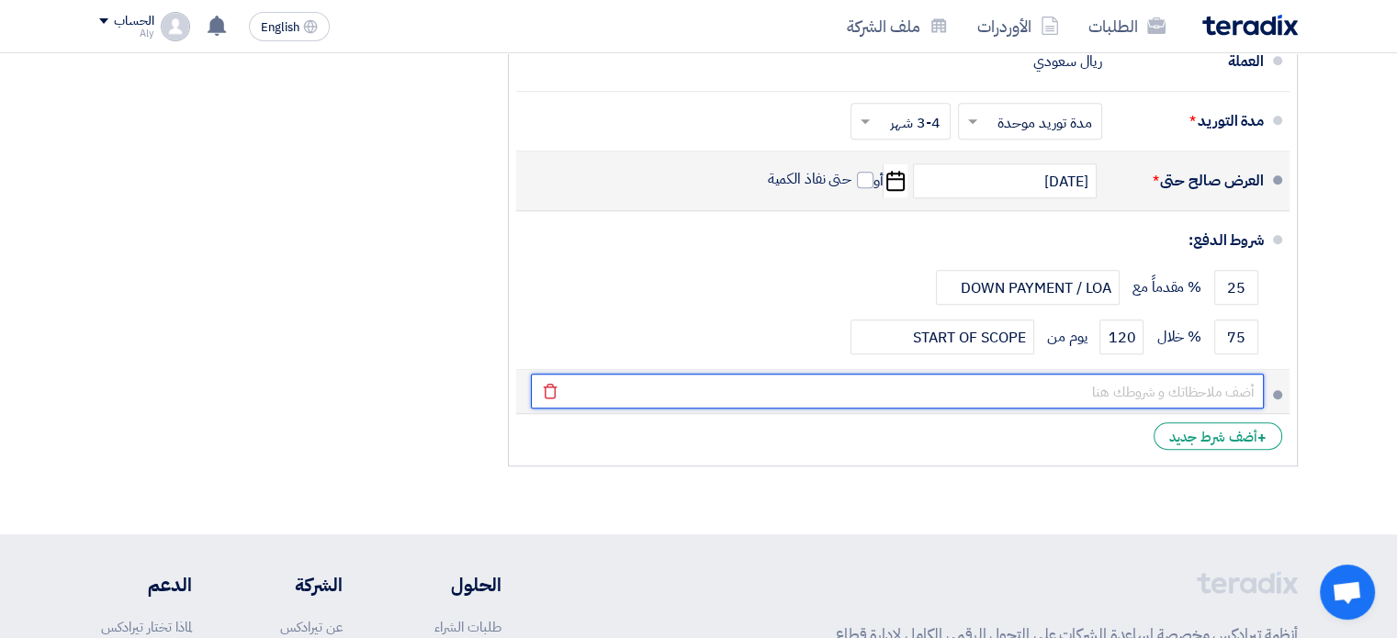
click at [1209, 399] on input "text" at bounding box center [897, 391] width 733 height 35
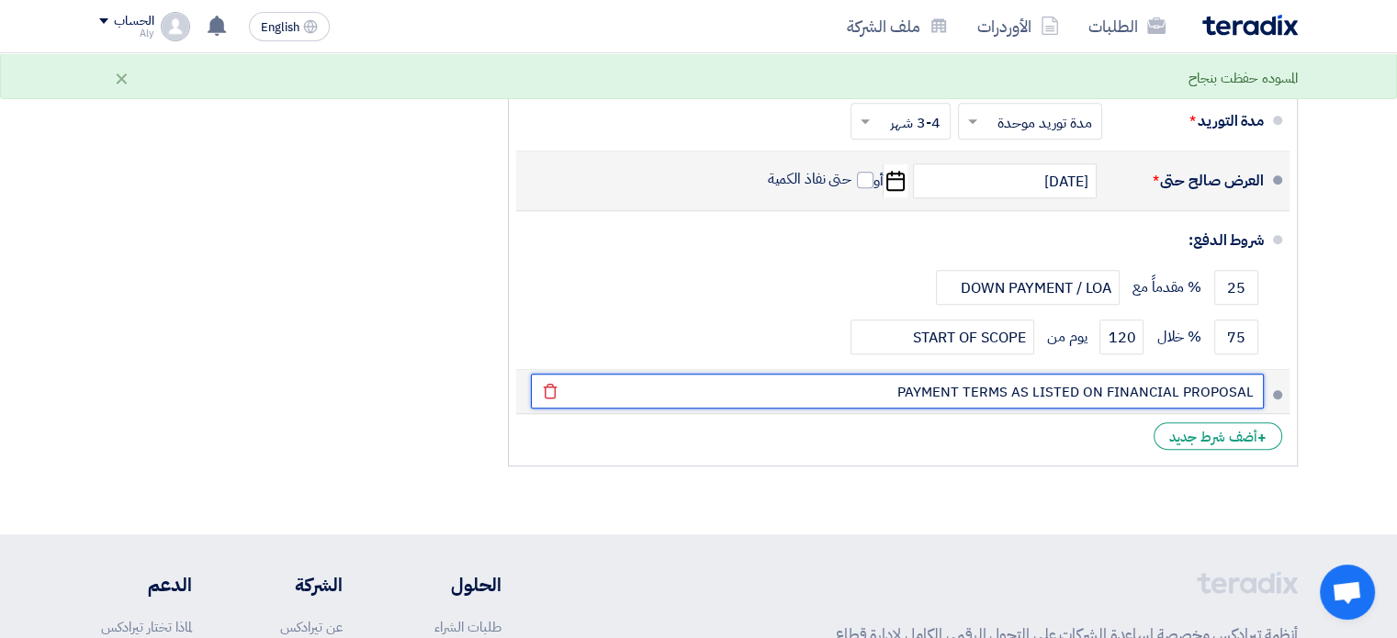
click at [1016, 385] on input "PAYMENT TERMS AS LISTED ON FINANCIAL PROPOSAL" at bounding box center [897, 391] width 733 height 35
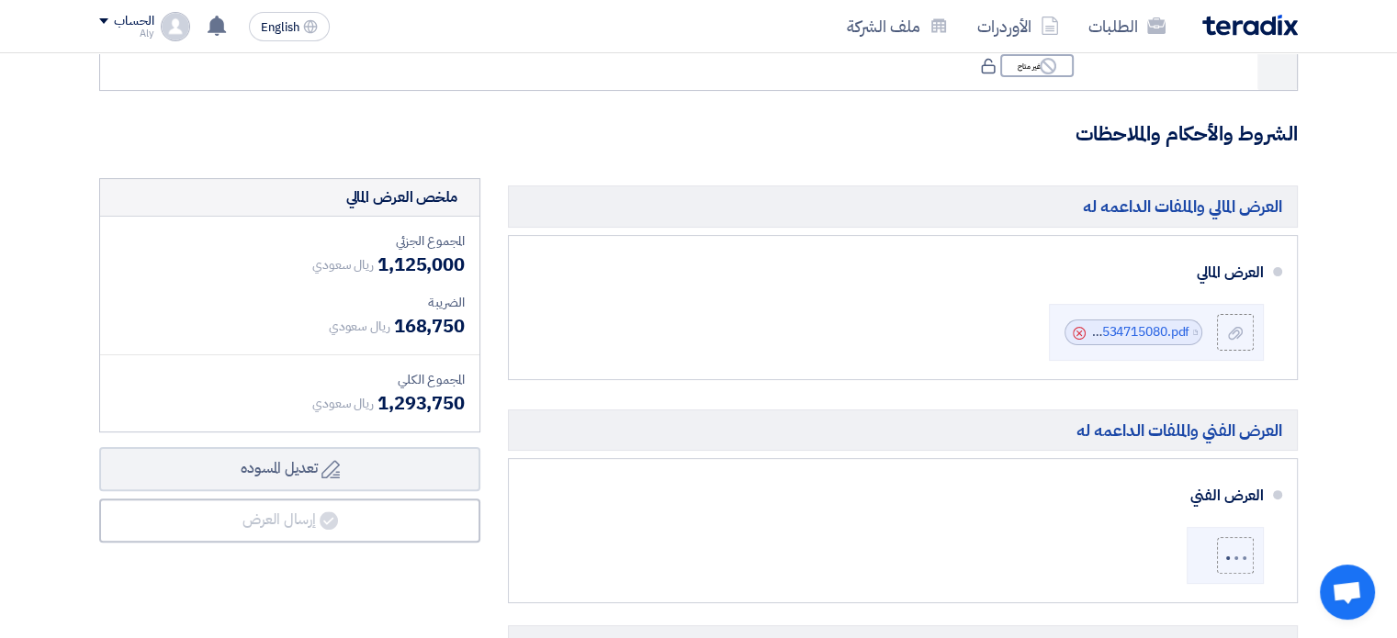
scroll to position [461, 0]
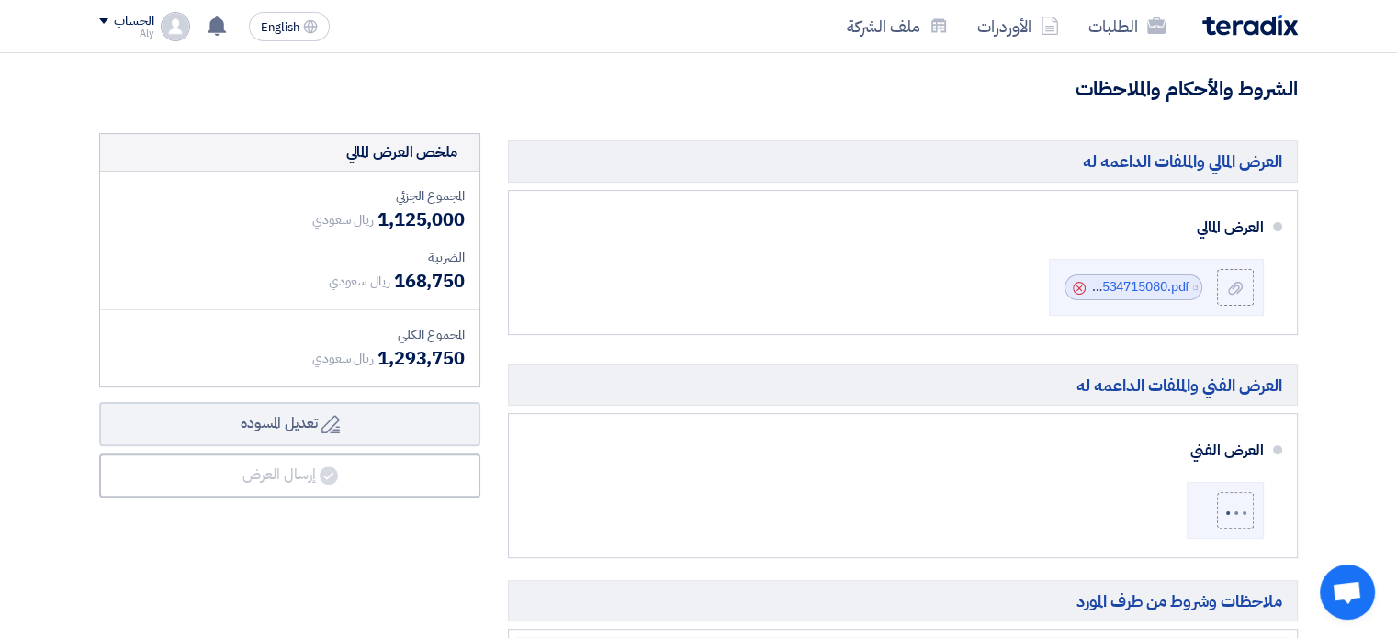
type input "PAYMENT TERMS & INSTALLMENTS AS LISTED ON FINANCIAL PROPOSAL"
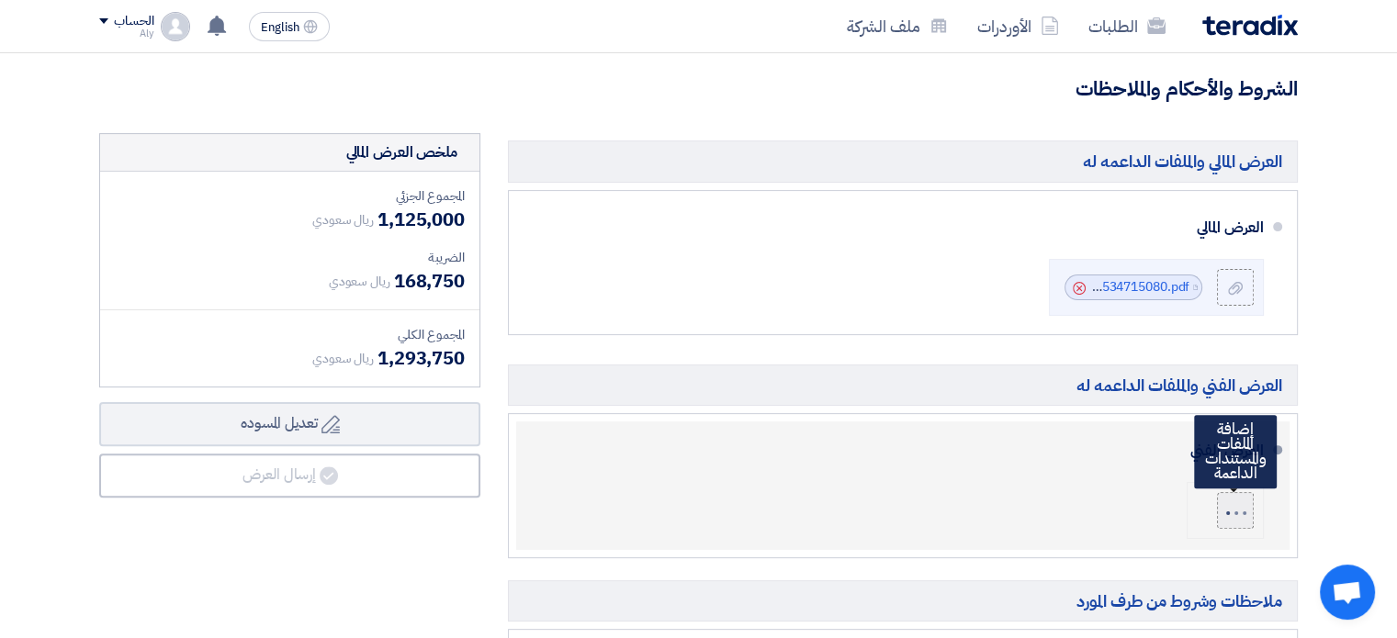
click at [1243, 513] on div at bounding box center [1236, 511] width 31 height 14
click at [0, 0] on input "file" at bounding box center [0, 0] width 0 height 0
click at [1234, 507] on div at bounding box center [1236, 509] width 24 height 11
click at [0, 0] on input "file" at bounding box center [0, 0] width 0 height 0
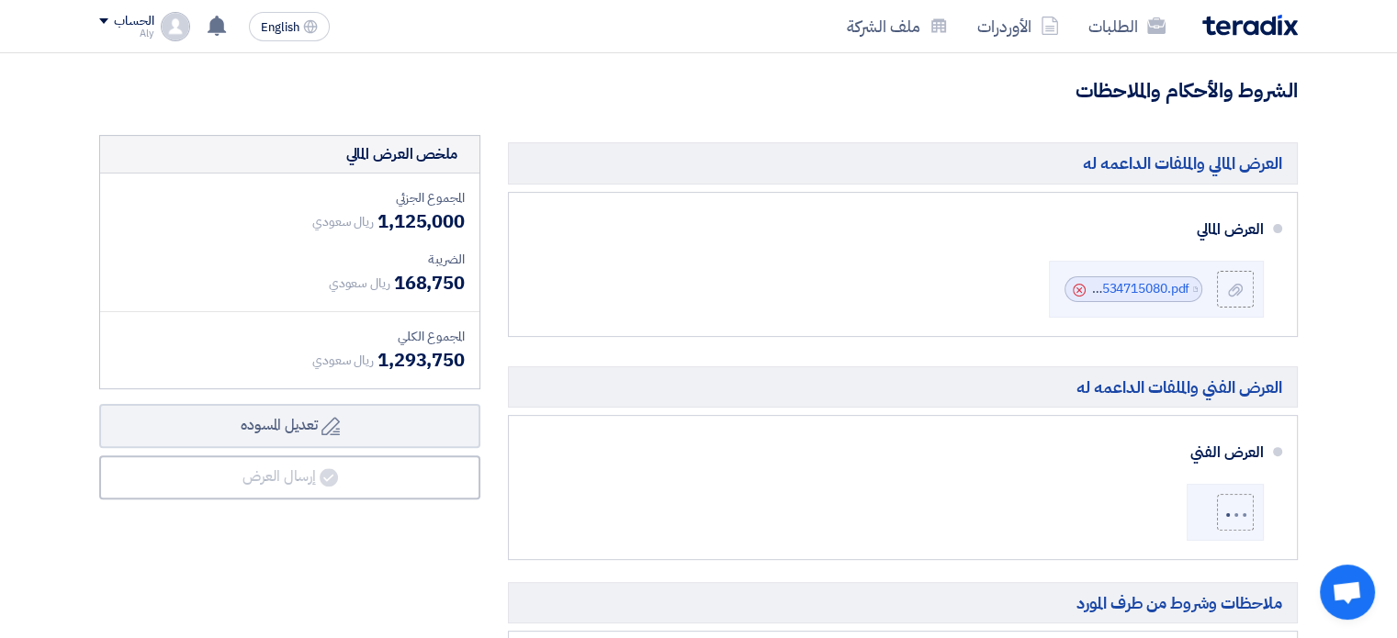
scroll to position [0, 0]
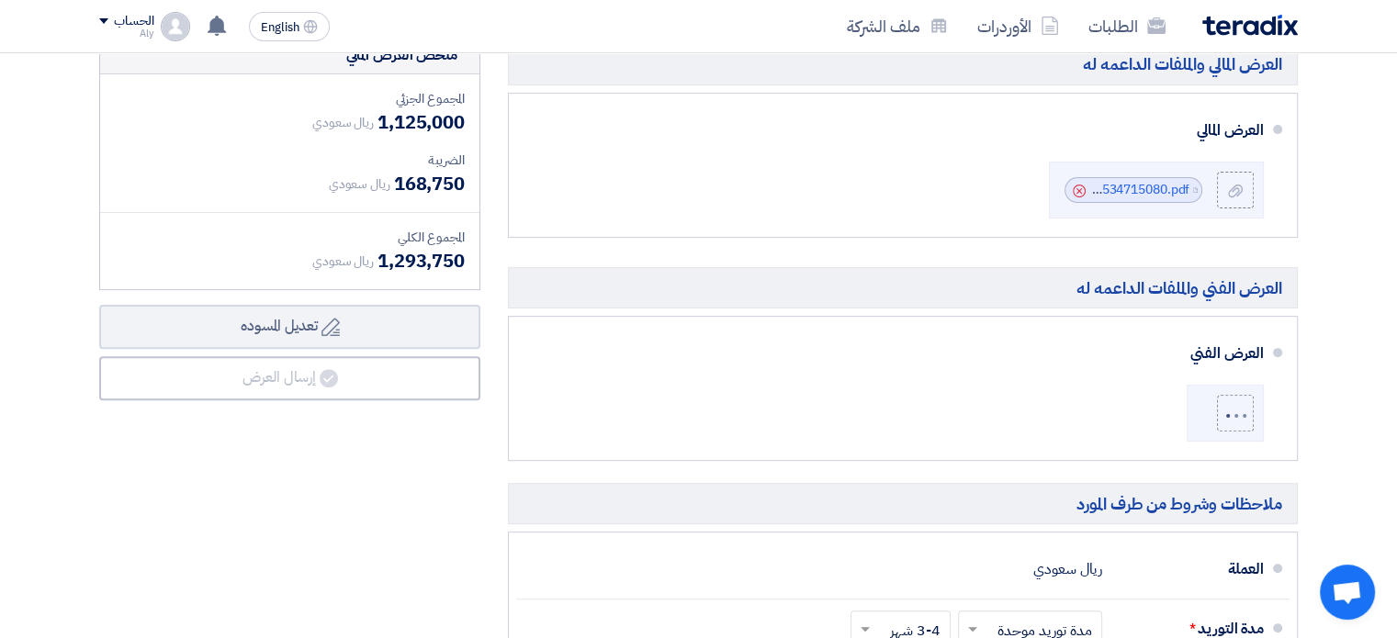
scroll to position [643, 0]
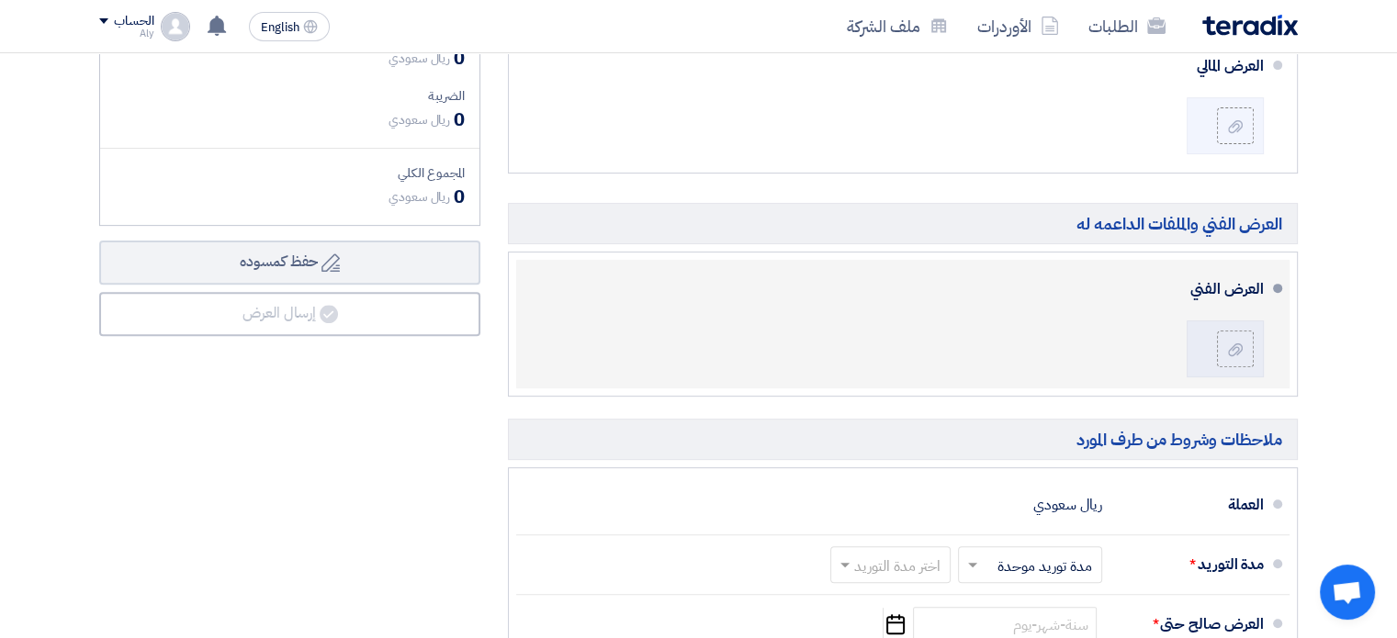
scroll to position [530, 0]
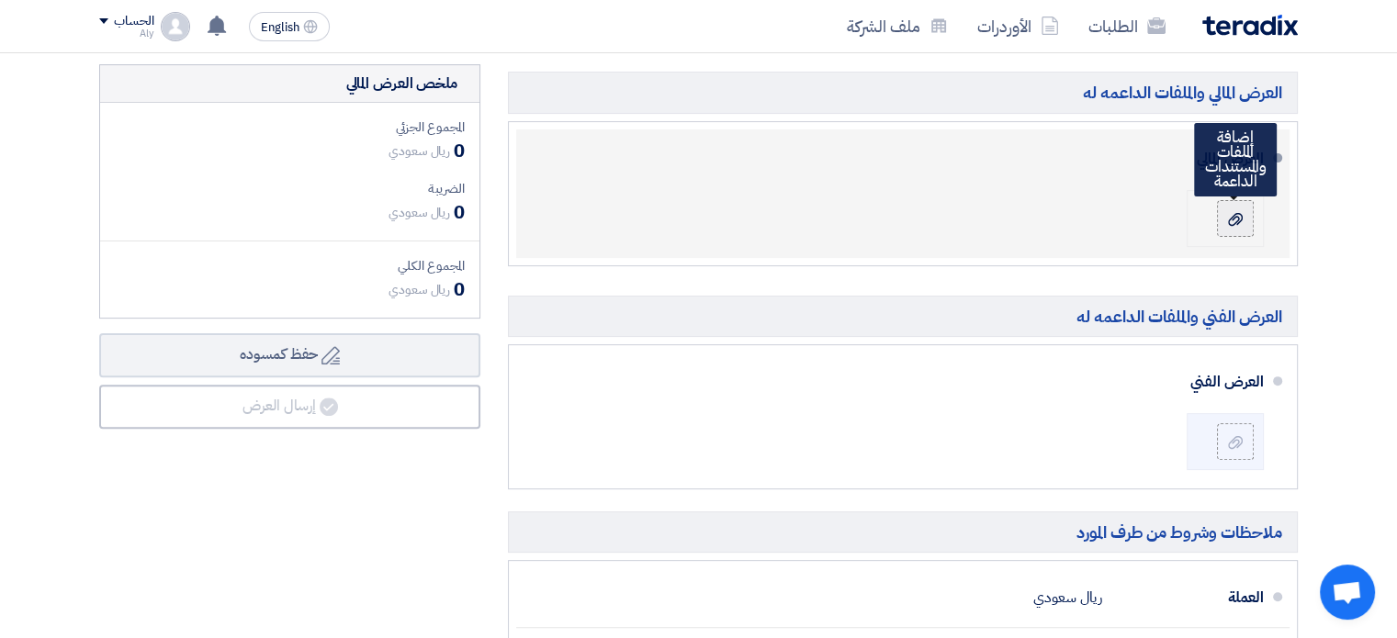
click at [1244, 209] on div at bounding box center [1235, 218] width 22 height 18
click at [0, 0] on input "file" at bounding box center [0, 0] width 0 height 0
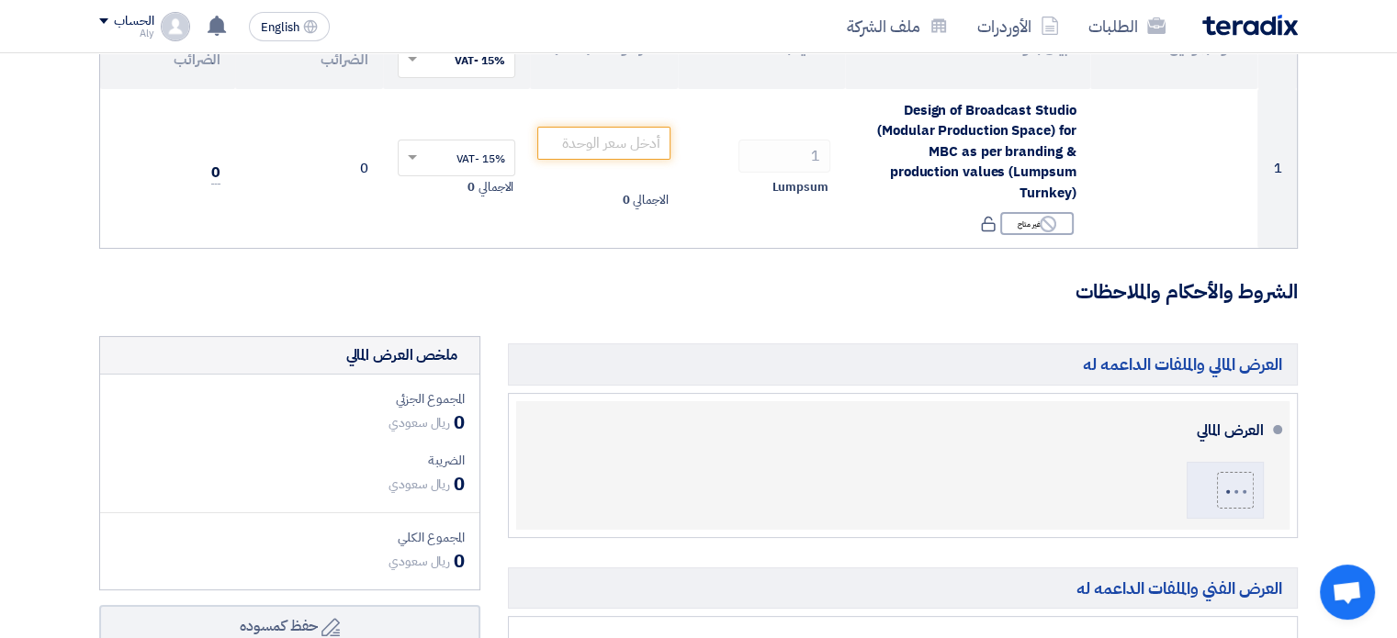
scroll to position [88, 0]
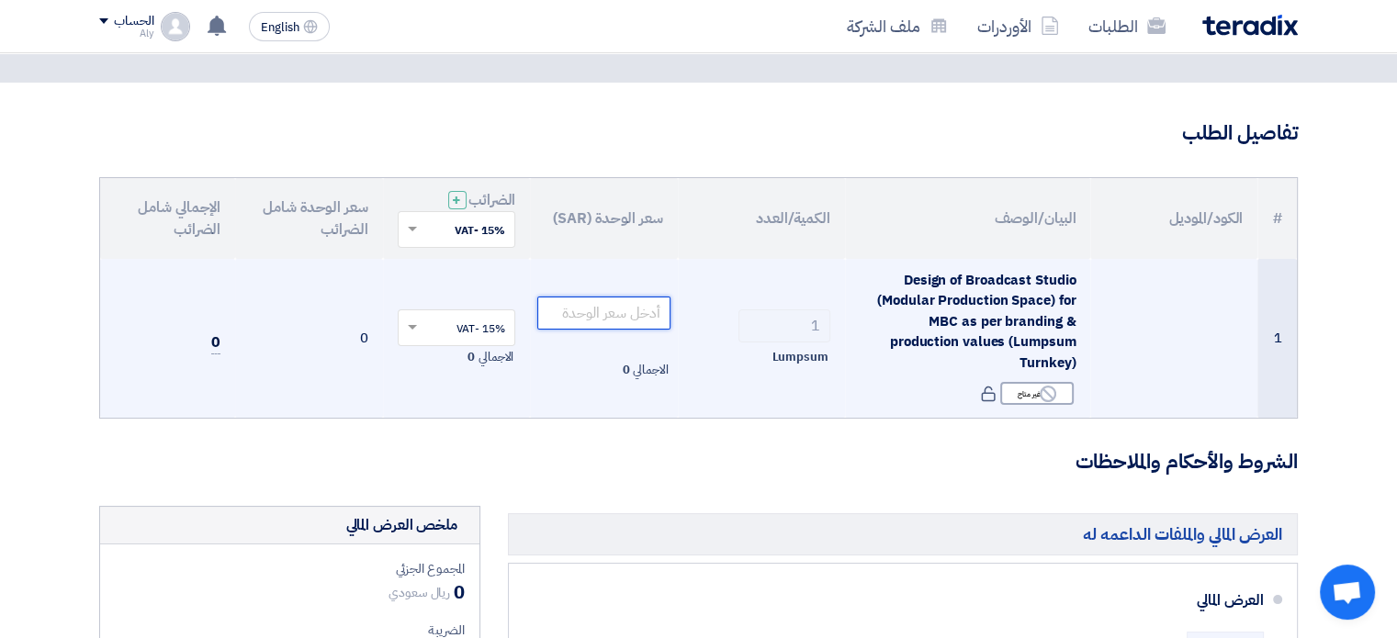
click at [604, 315] on input "number" at bounding box center [603, 313] width 133 height 33
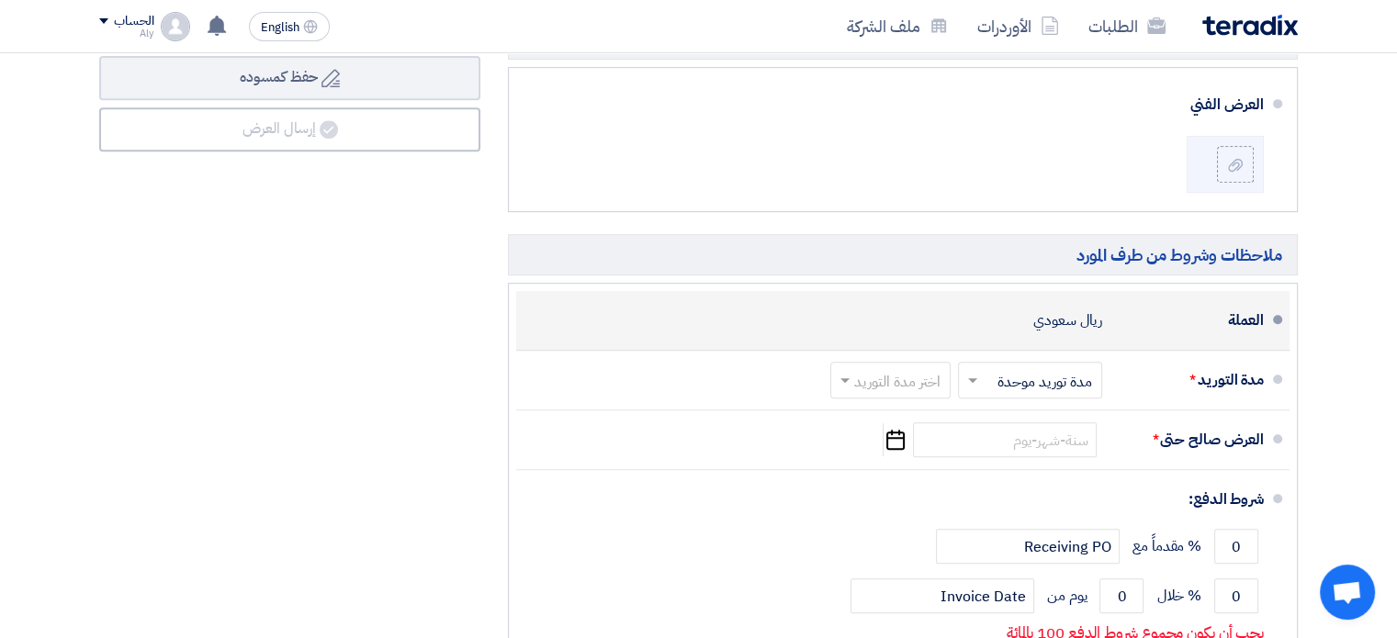
scroll to position [823, 0]
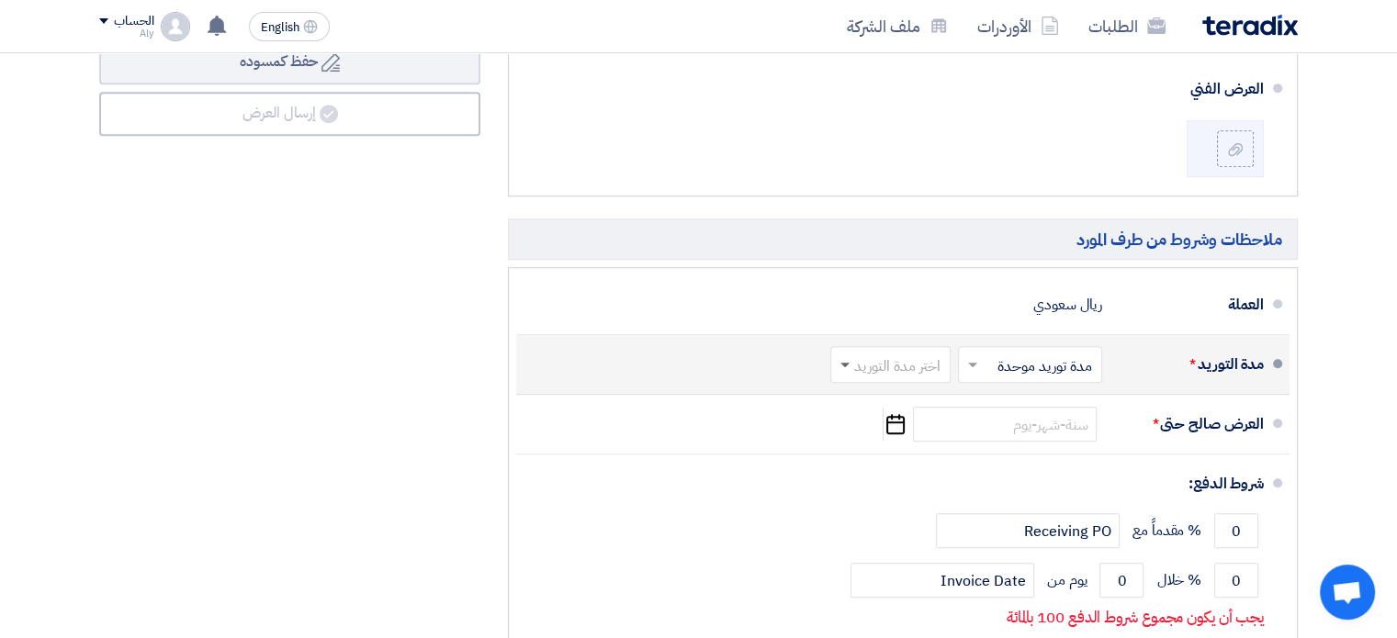
type input "1125000"
click at [845, 363] on span at bounding box center [844, 366] width 9 height 6
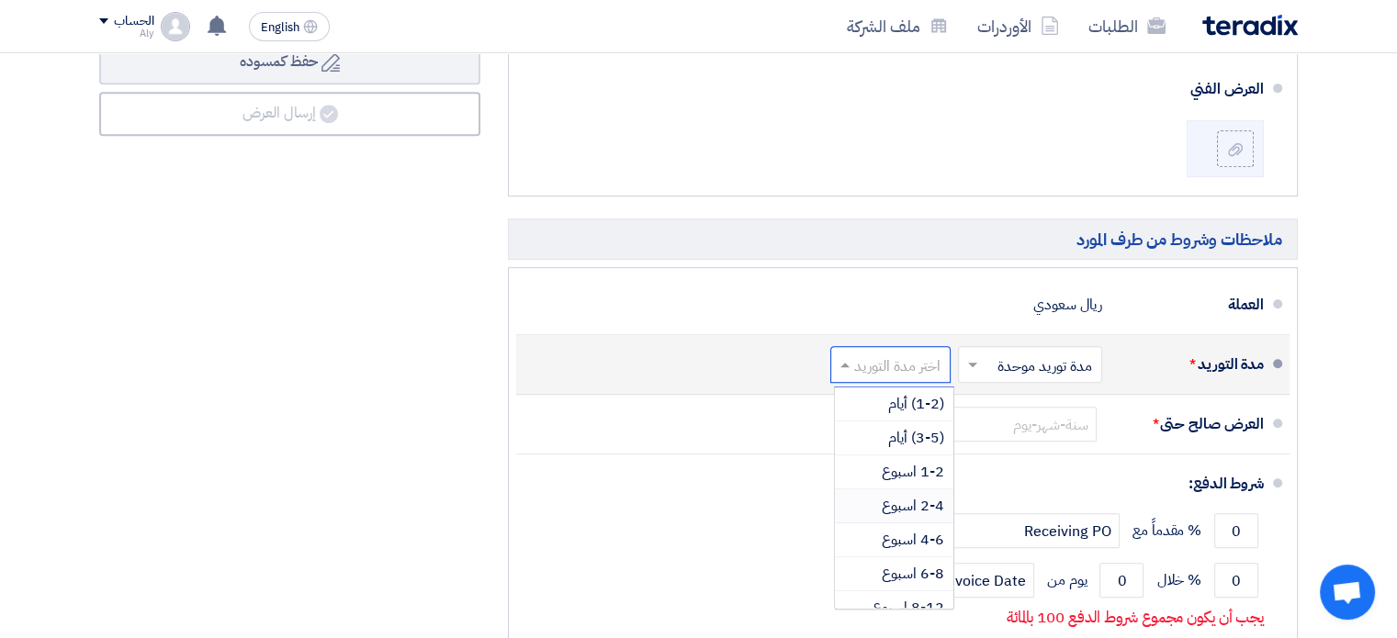
scroll to position [92, 0]
click at [896, 547] on span "3-4 شهر" at bounding box center [919, 550] width 51 height 22
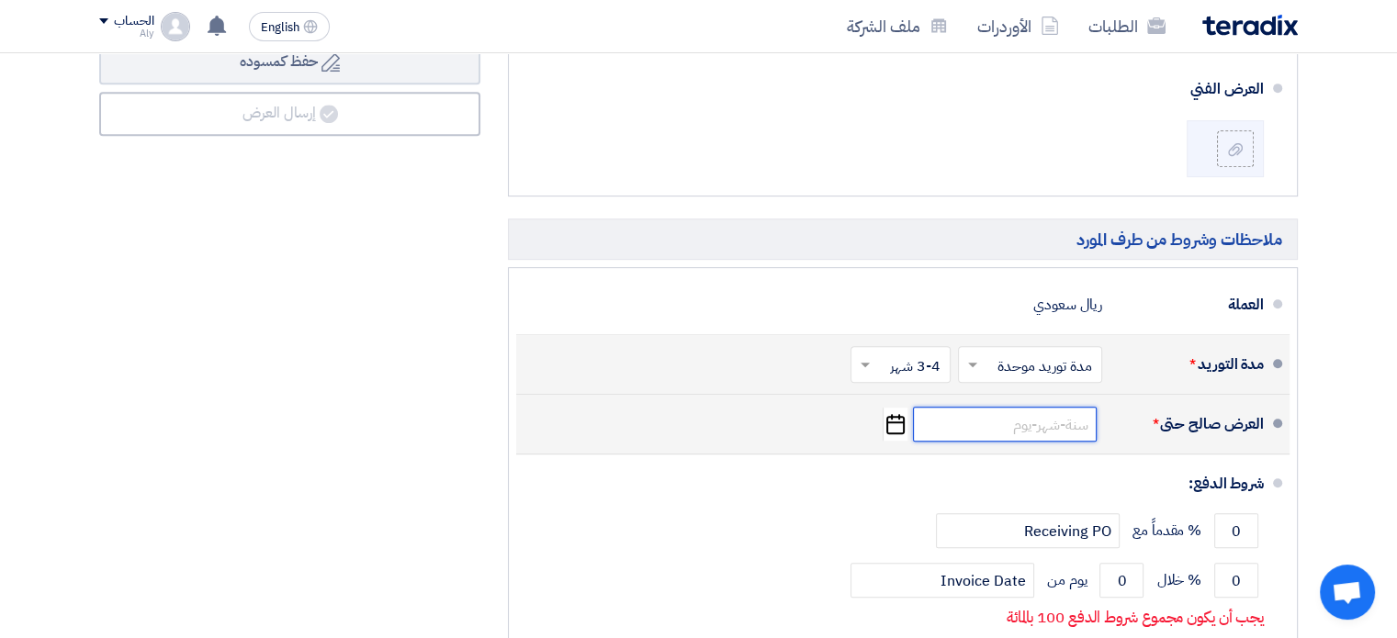
click at [1006, 423] on input at bounding box center [1005, 424] width 184 height 35
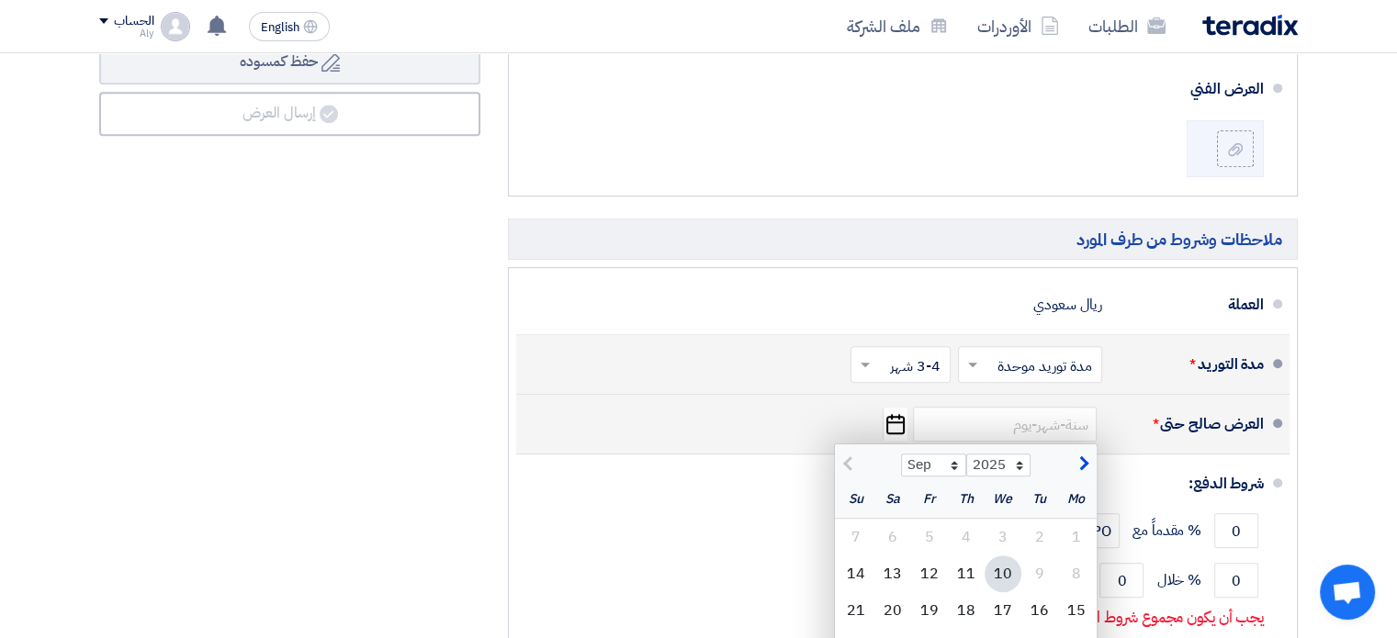
click at [1083, 459] on span "button" at bounding box center [1082, 465] width 10 height 20
select select "11"
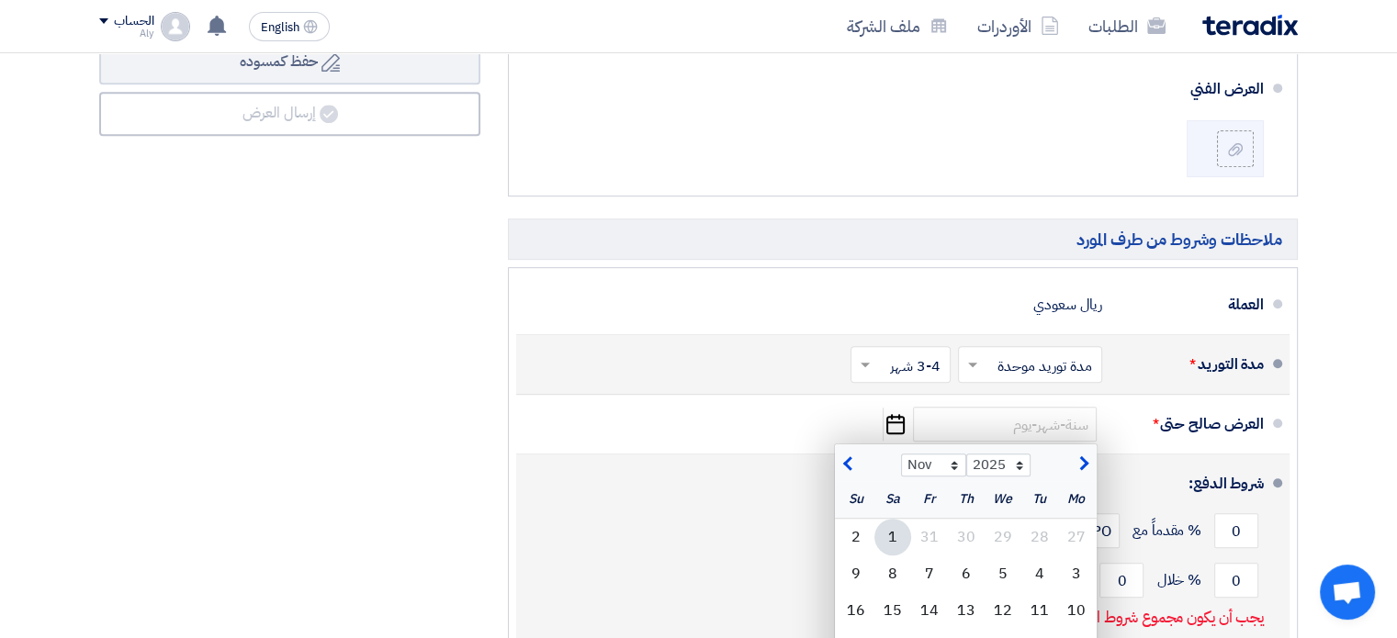
click at [858, 562] on div "9" at bounding box center [856, 574] width 37 height 37
type input "[DATE]"
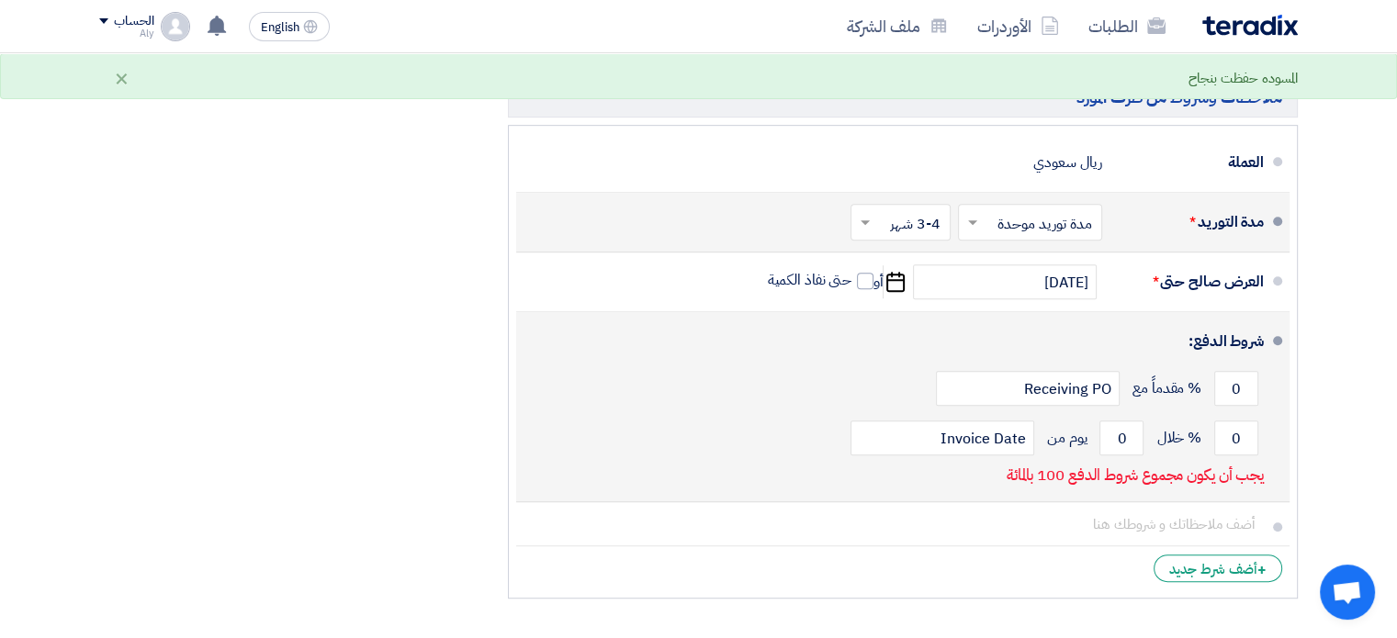
scroll to position [1007, 0]
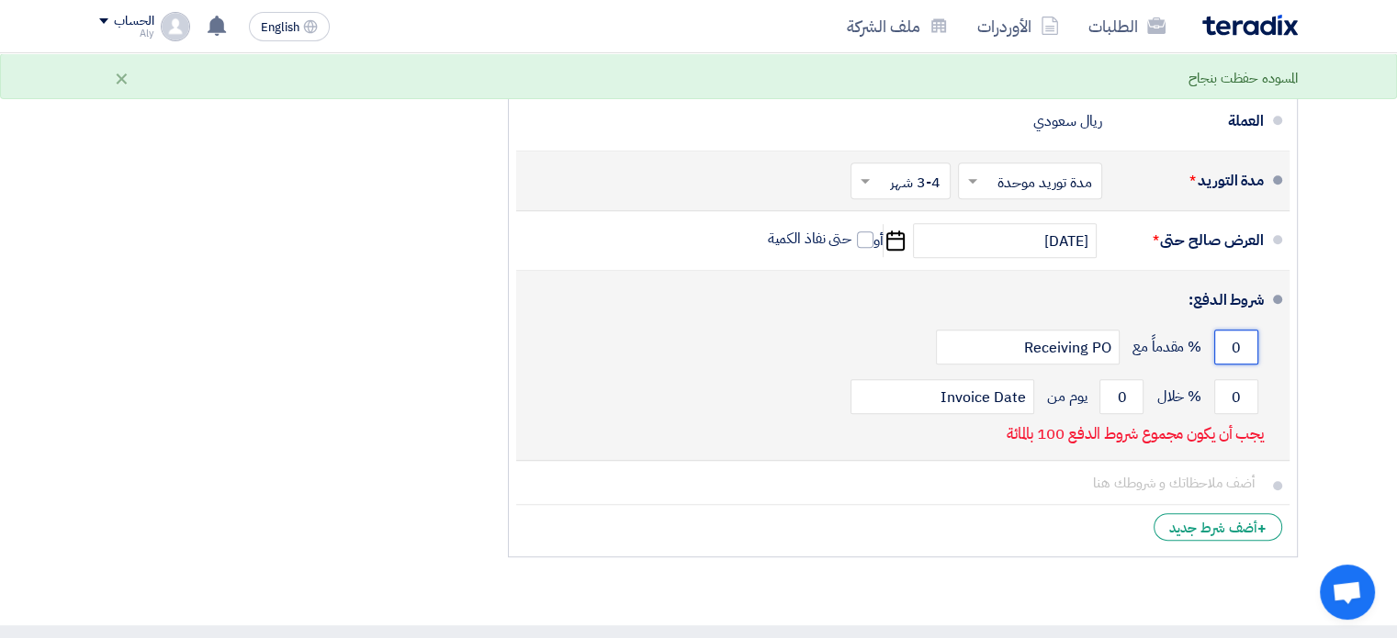
drag, startPoint x: 1228, startPoint y: 343, endPoint x: 1257, endPoint y: 342, distance: 28.5
click at [1257, 342] on input "0" at bounding box center [1236, 347] width 44 height 35
type input "2"
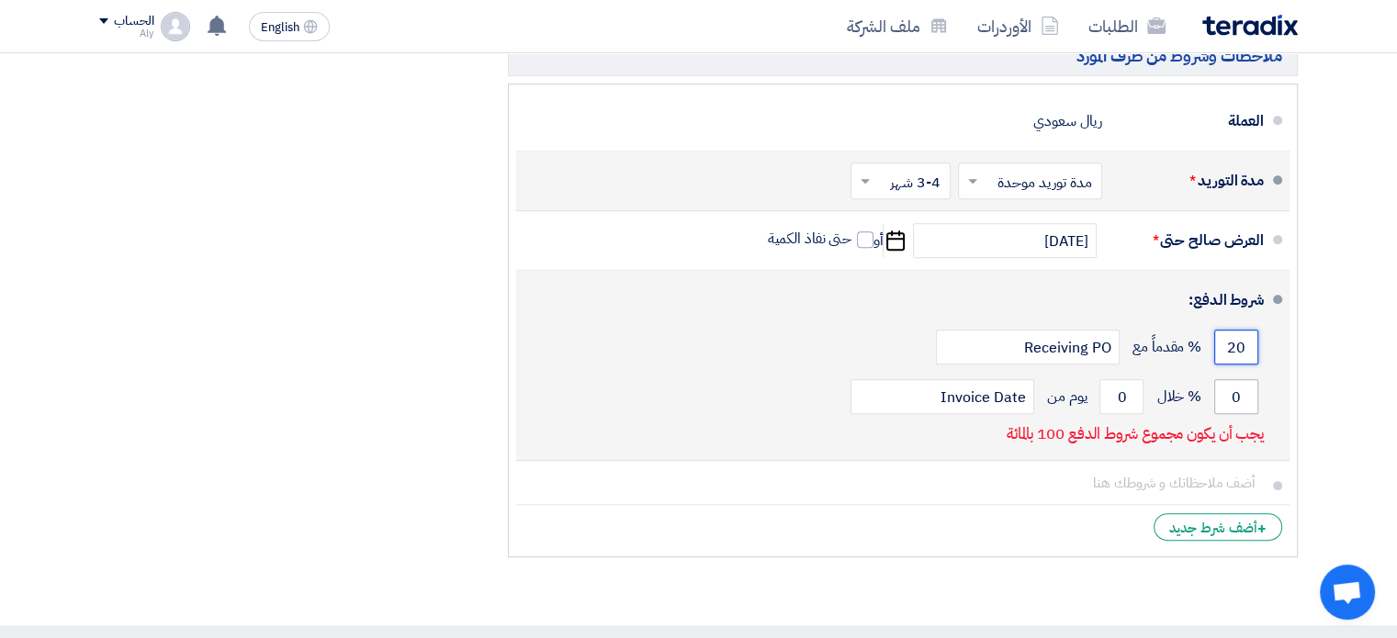
type input "20"
drag, startPoint x: 1242, startPoint y: 391, endPoint x: 1209, endPoint y: 395, distance: 33.3
click at [1209, 395] on div "0 % خلال 0 يوم من Invoice Date" at bounding box center [897, 397] width 733 height 50
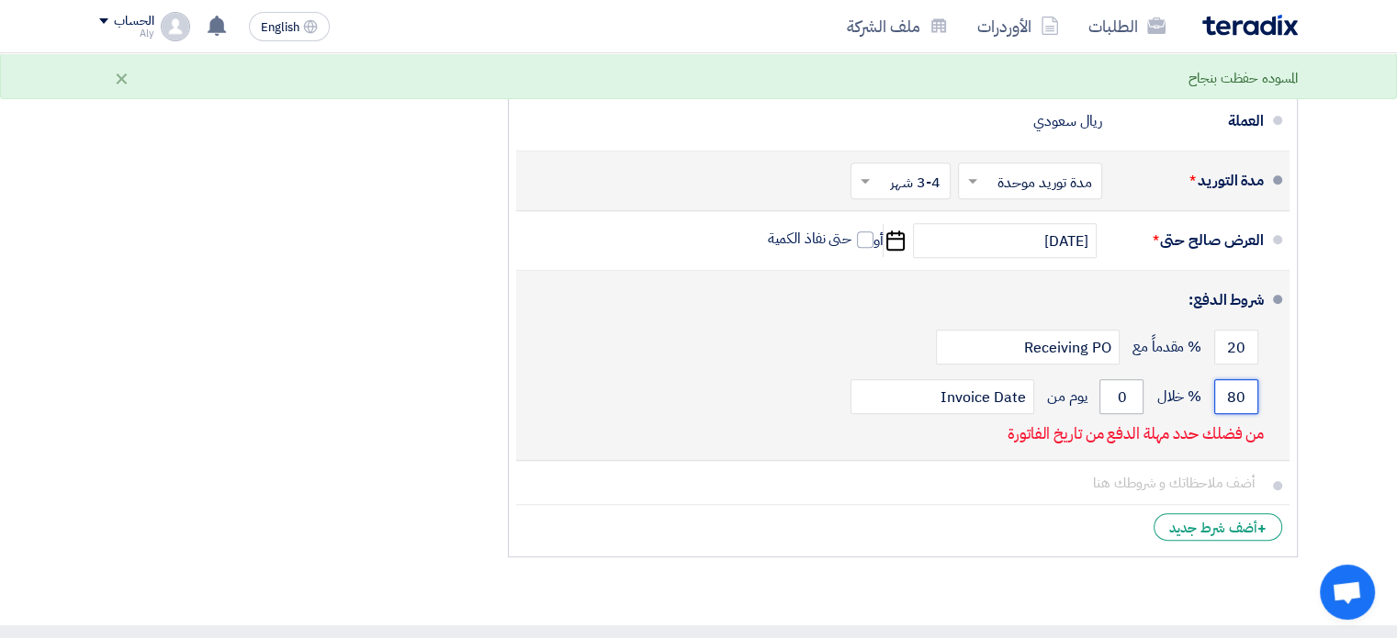
type input "80"
click at [1120, 394] on input "0" at bounding box center [1121, 396] width 44 height 35
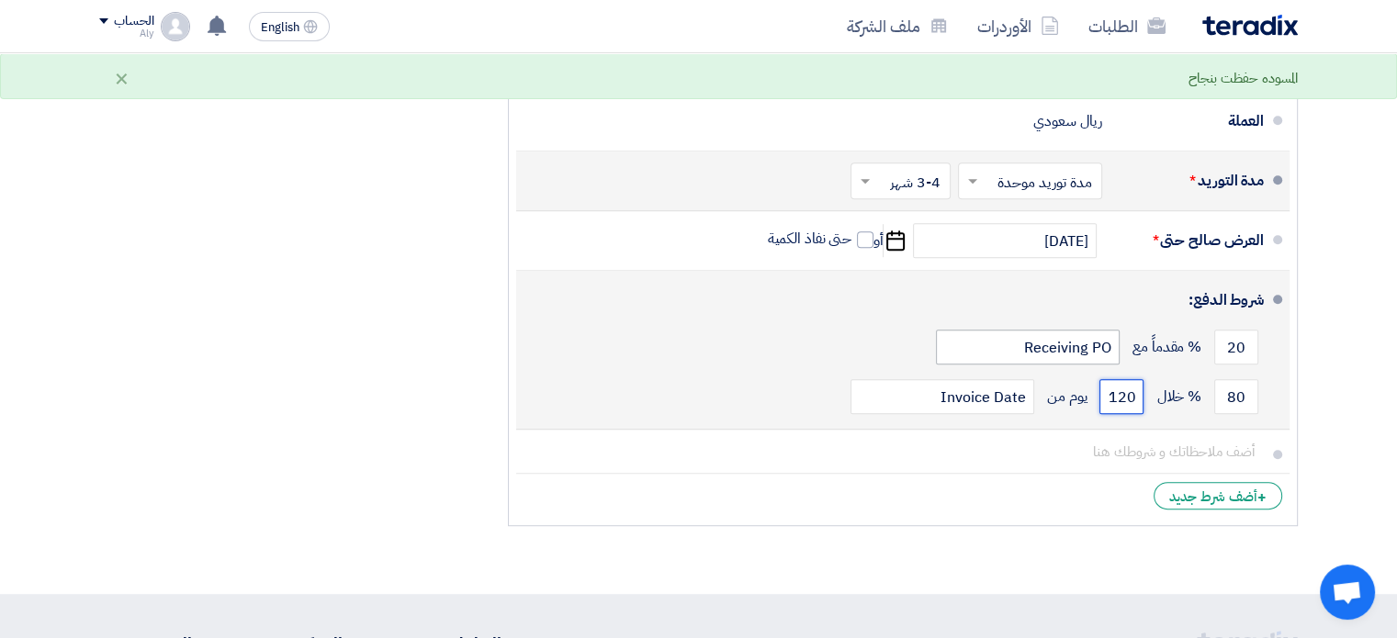
type input "120"
drag, startPoint x: 1014, startPoint y: 345, endPoint x: 1119, endPoint y: 345, distance: 104.7
click at [1119, 345] on input "Receiving PO" at bounding box center [1028, 347] width 184 height 35
type input "LOA"
drag, startPoint x: 1025, startPoint y: 392, endPoint x: 924, endPoint y: 391, distance: 101.0
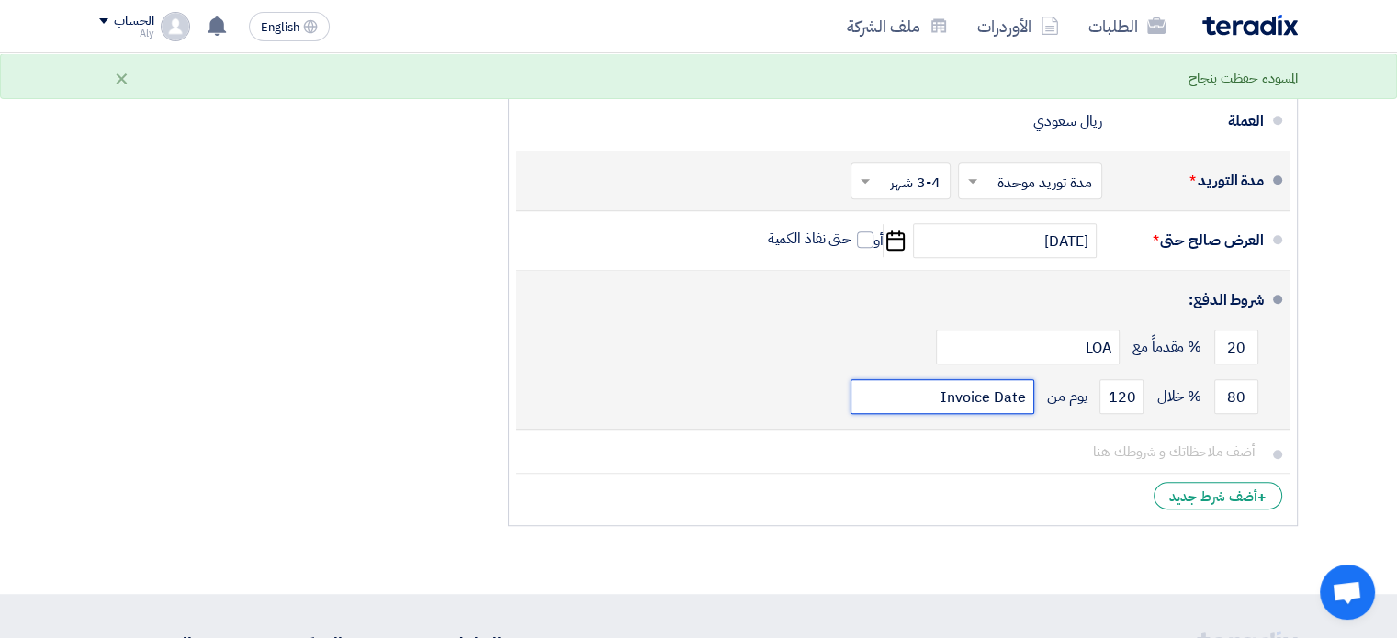
click at [924, 391] on input "Invoice Date" at bounding box center [943, 396] width 184 height 35
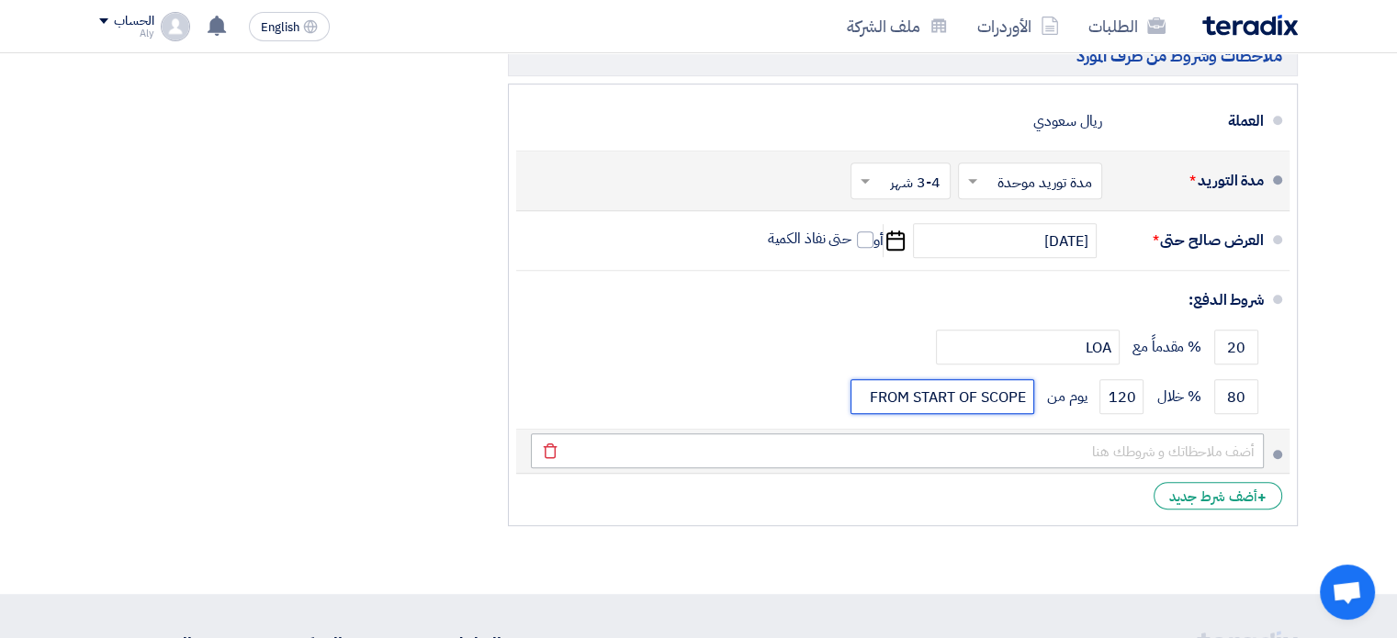
type input "FROM START OF SCOPE"
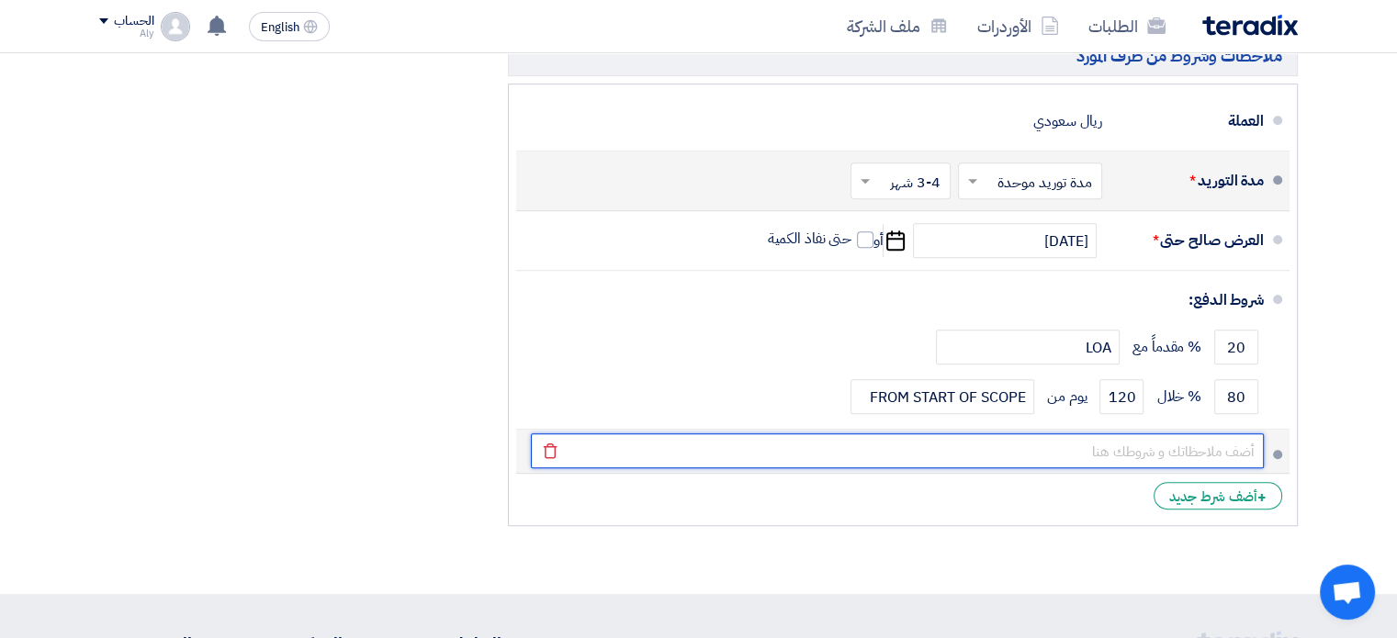
click at [1187, 447] on input "text" at bounding box center [897, 451] width 733 height 35
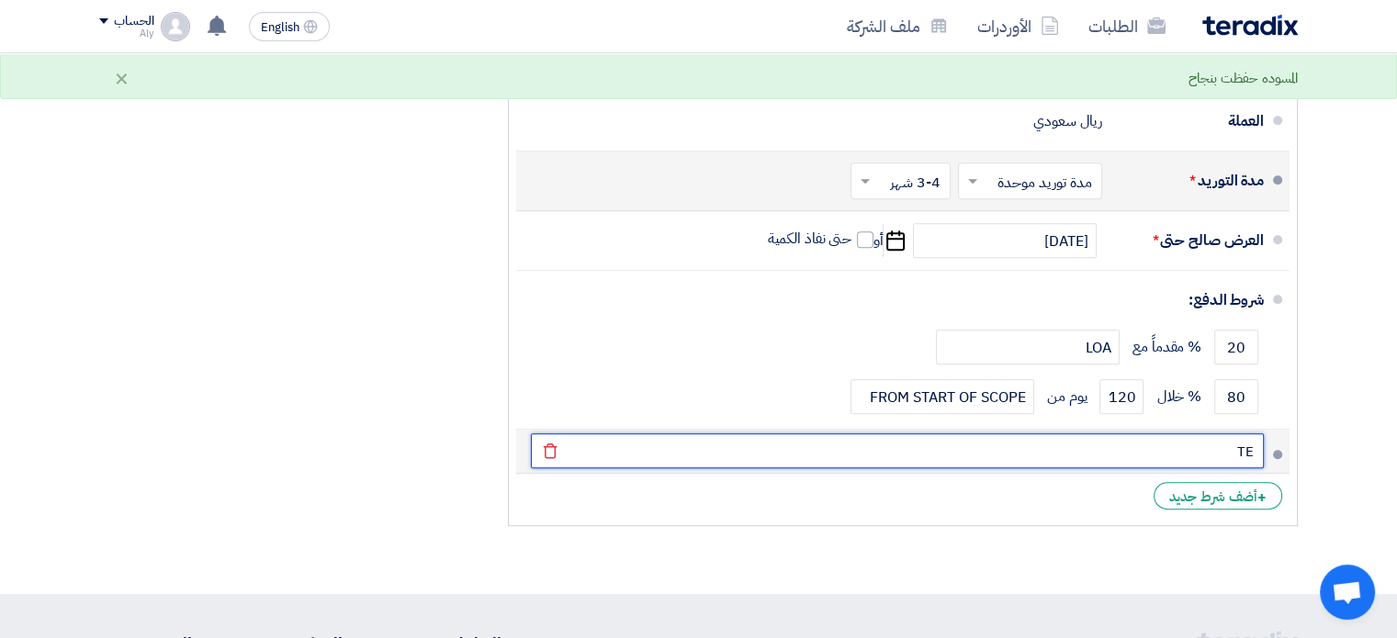
type input "T"
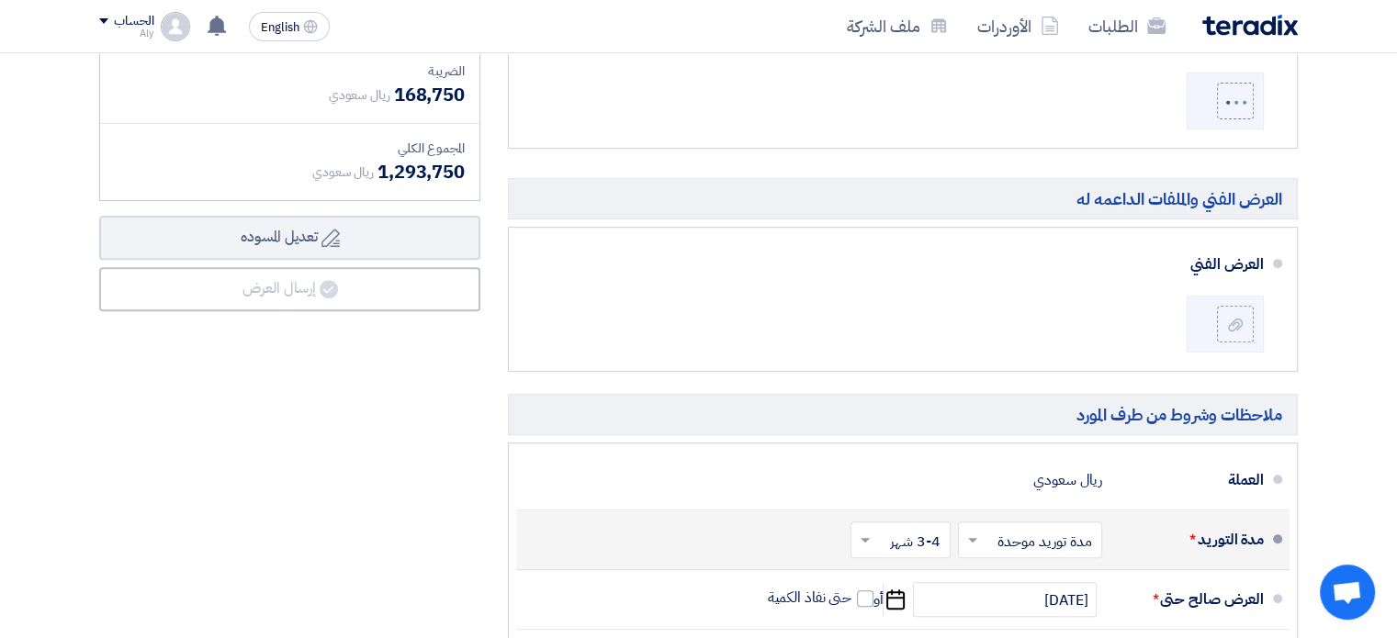
scroll to position [547, 0]
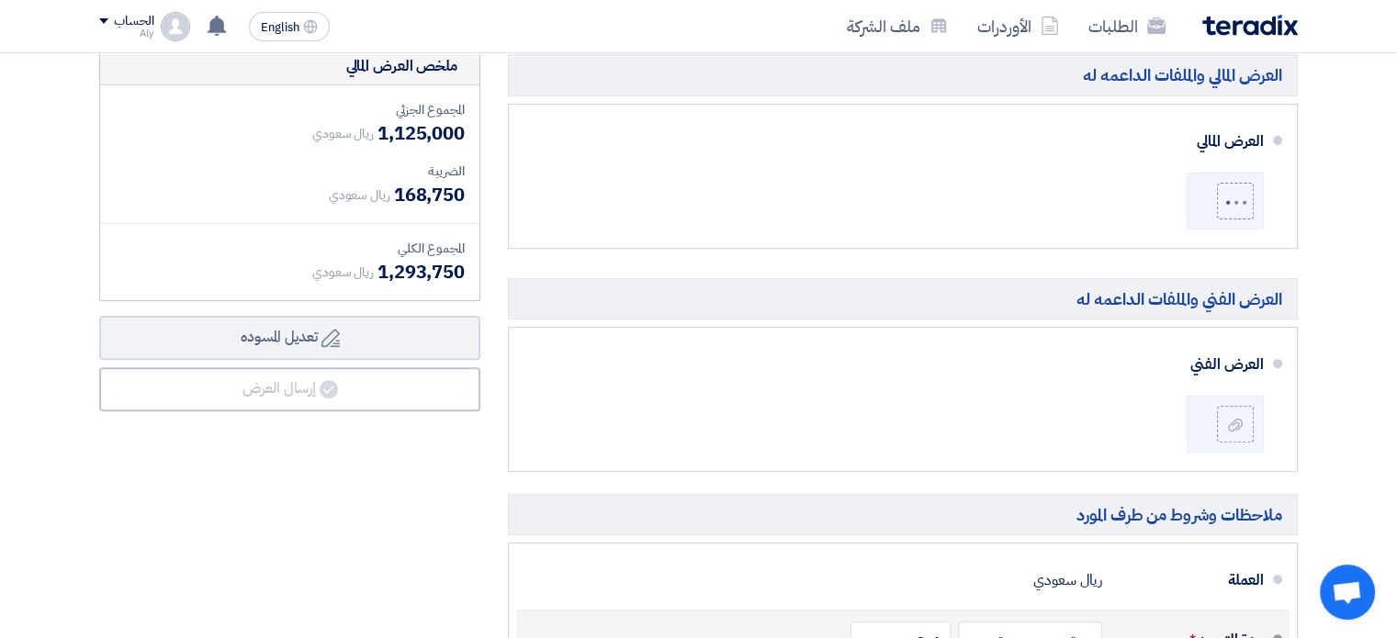
type input "PAYMENT TERMS AND INSTALLMENTS AS PER FINANCIAL PROPOSAL"
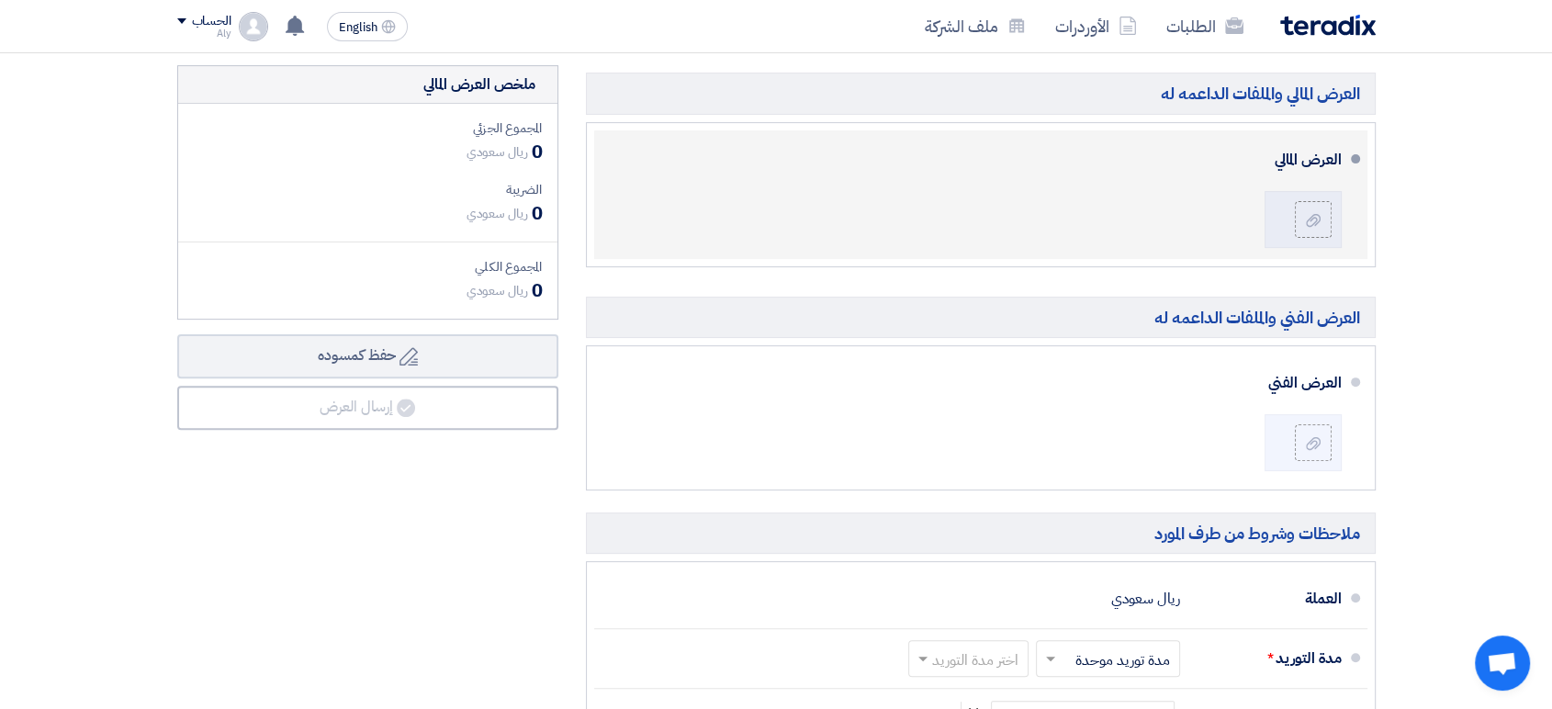
scroll to position [545, 0]
